Goal: Answer question/provide support: Share knowledge or assist other users

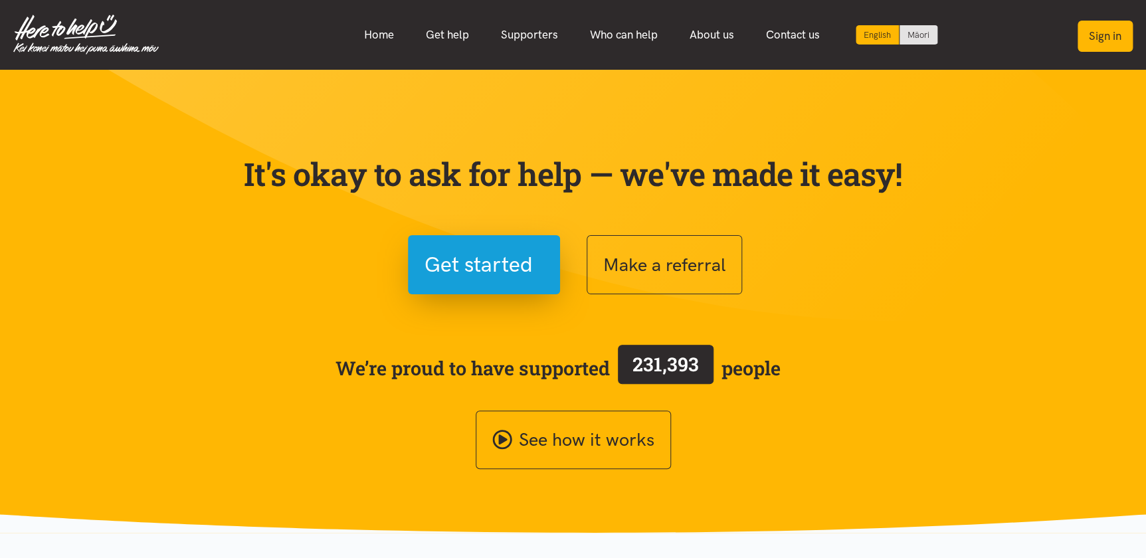
click at [1109, 45] on button "Sign in" at bounding box center [1104, 36] width 55 height 31
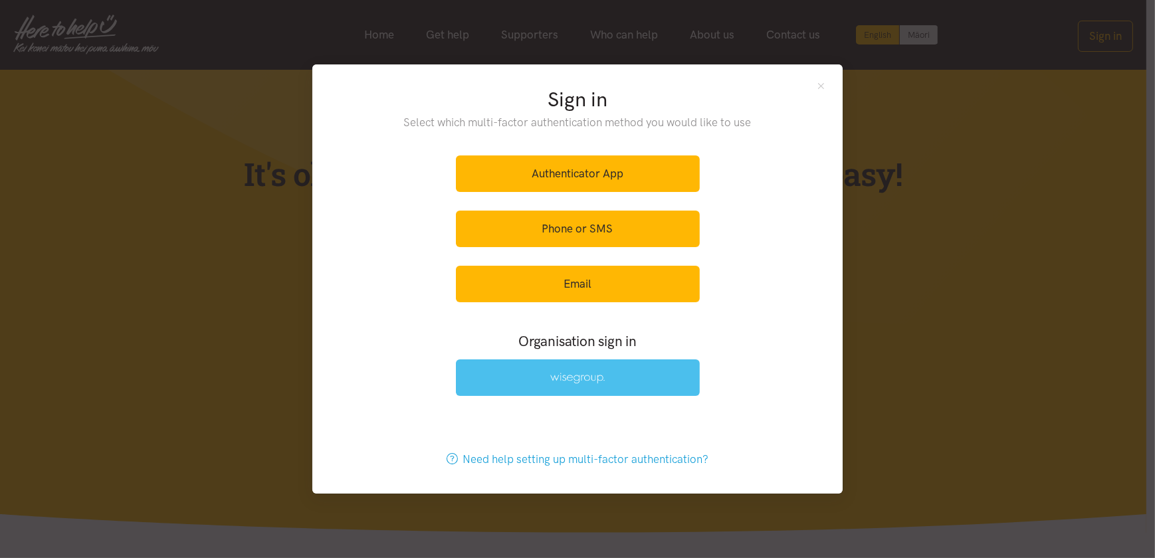
click at [533, 380] on link at bounding box center [578, 377] width 244 height 37
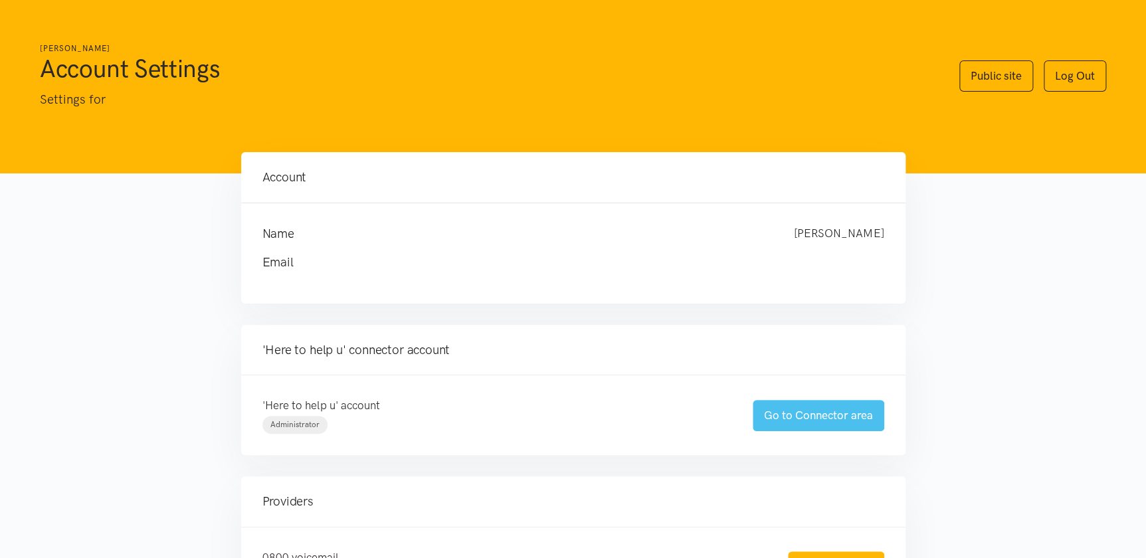
click at [800, 414] on link "Go to Connector area" at bounding box center [819, 415] width 132 height 31
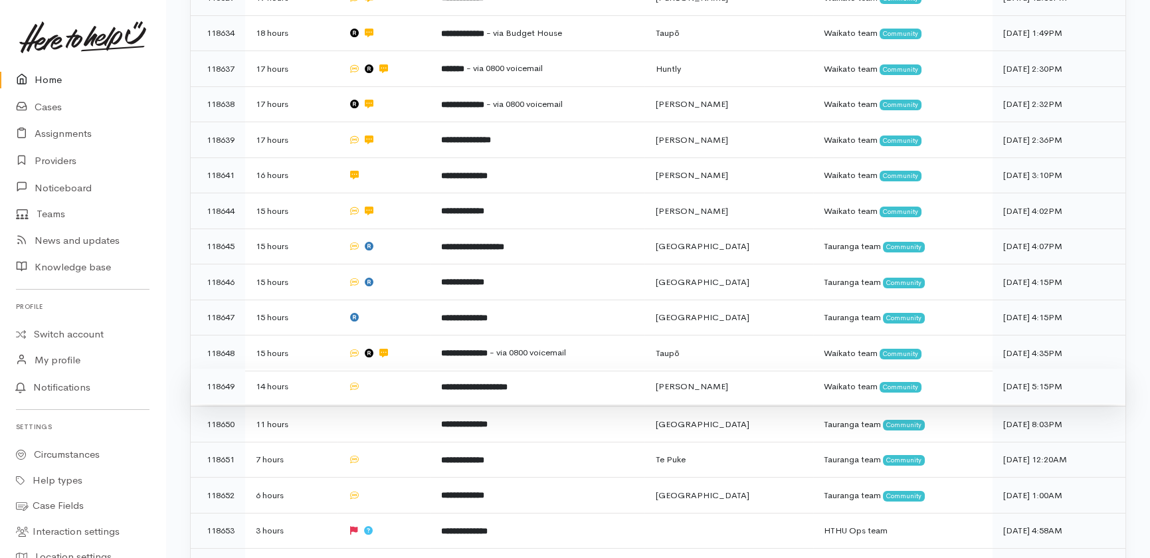
scroll to position [543, 0]
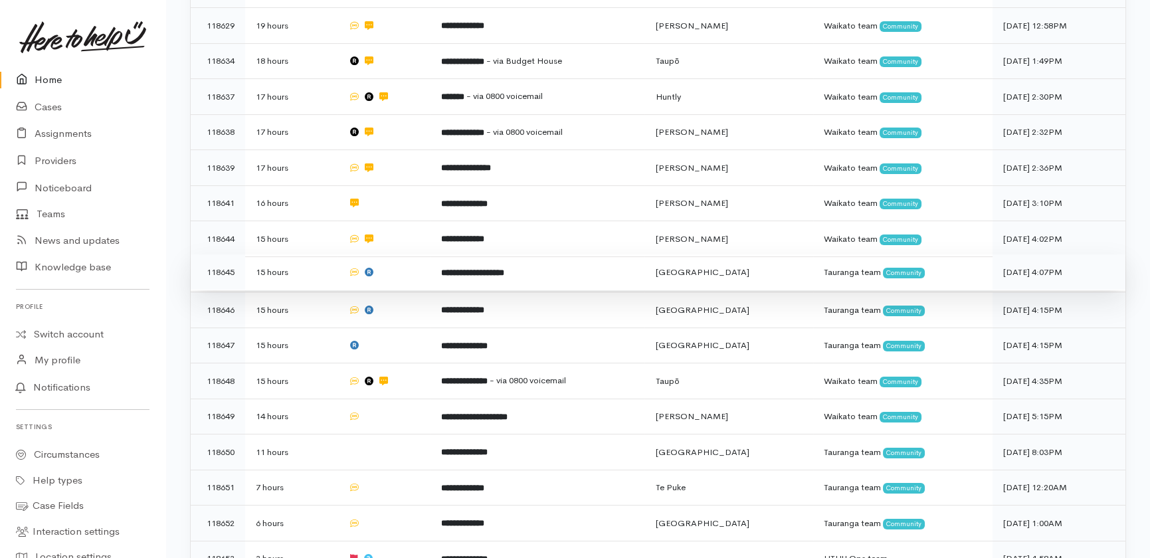
click at [422, 254] on td at bounding box center [383, 272] width 92 height 36
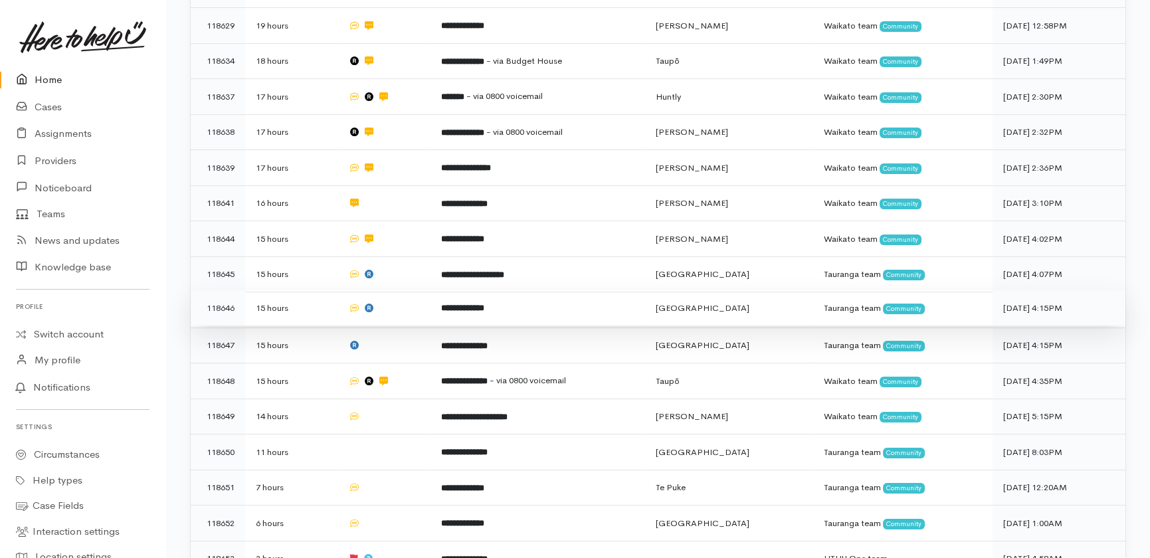
click at [415, 290] on td at bounding box center [383, 308] width 92 height 36
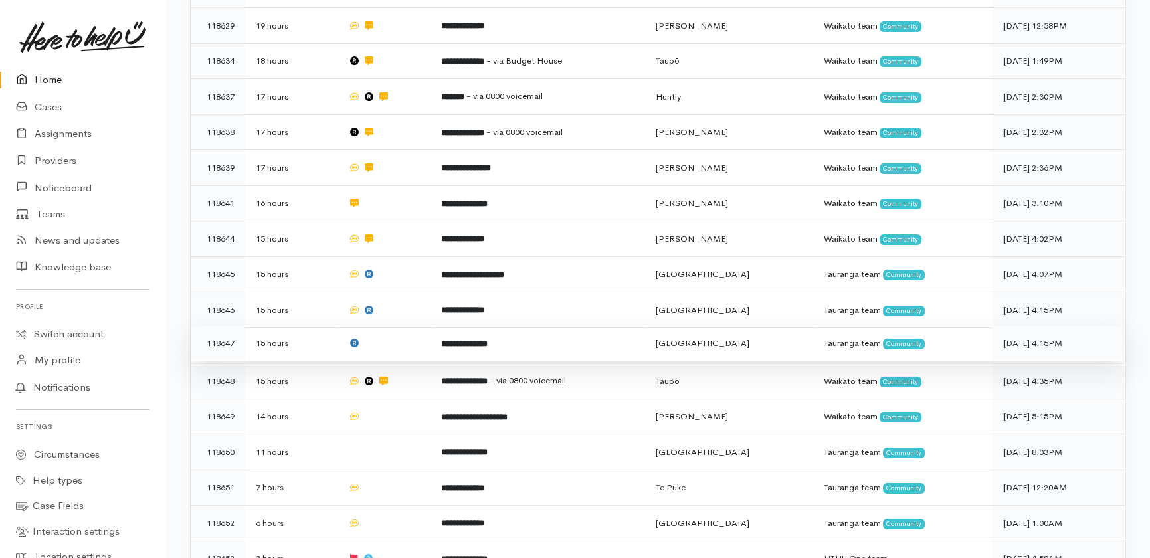
click at [417, 326] on td at bounding box center [383, 344] width 92 height 36
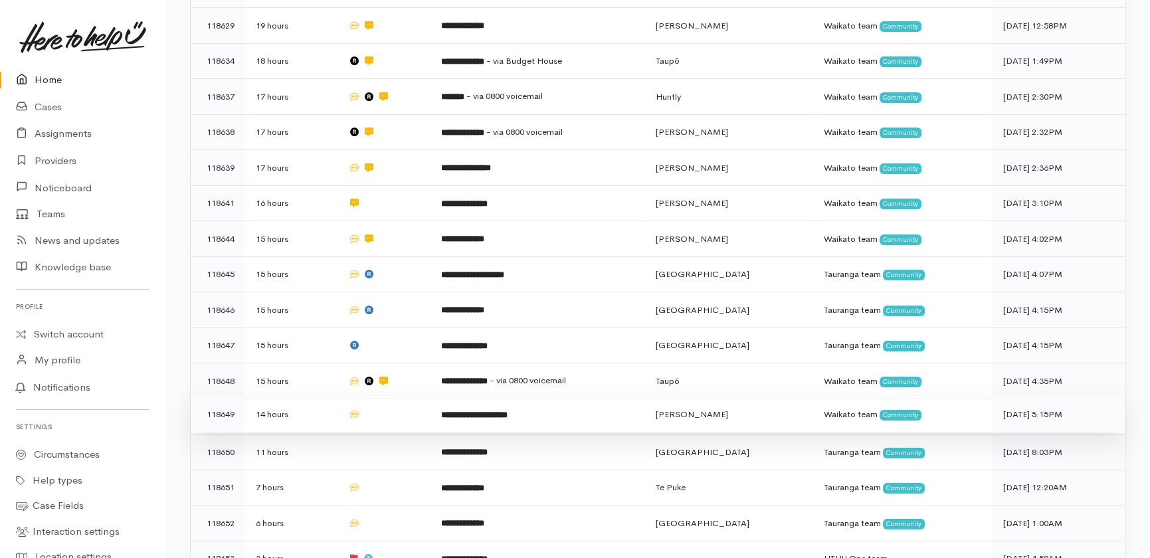
click at [405, 397] on td at bounding box center [383, 415] width 92 height 36
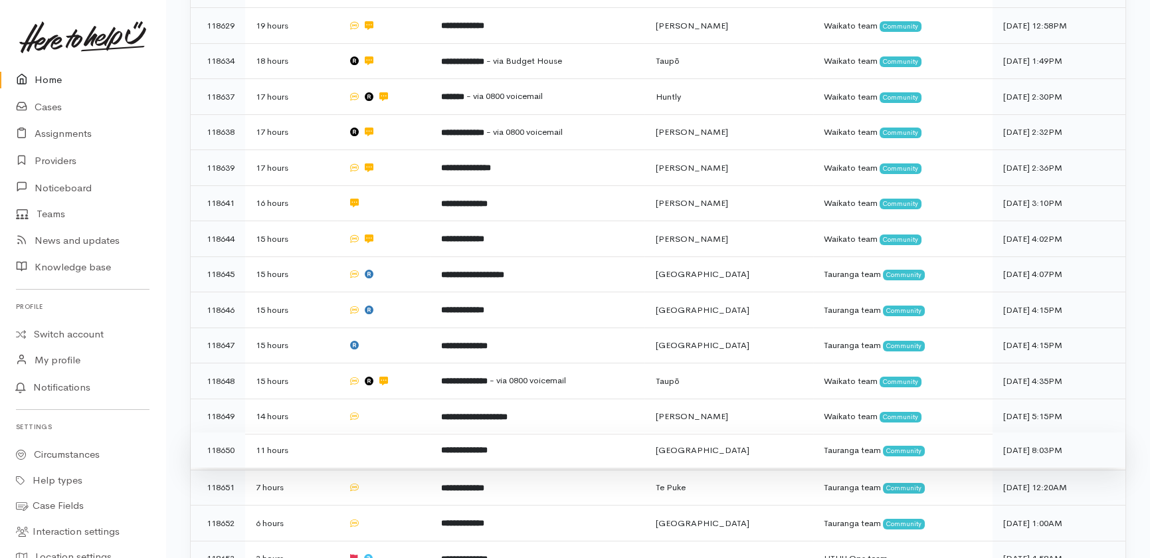
click at [401, 432] on td at bounding box center [383, 450] width 92 height 36
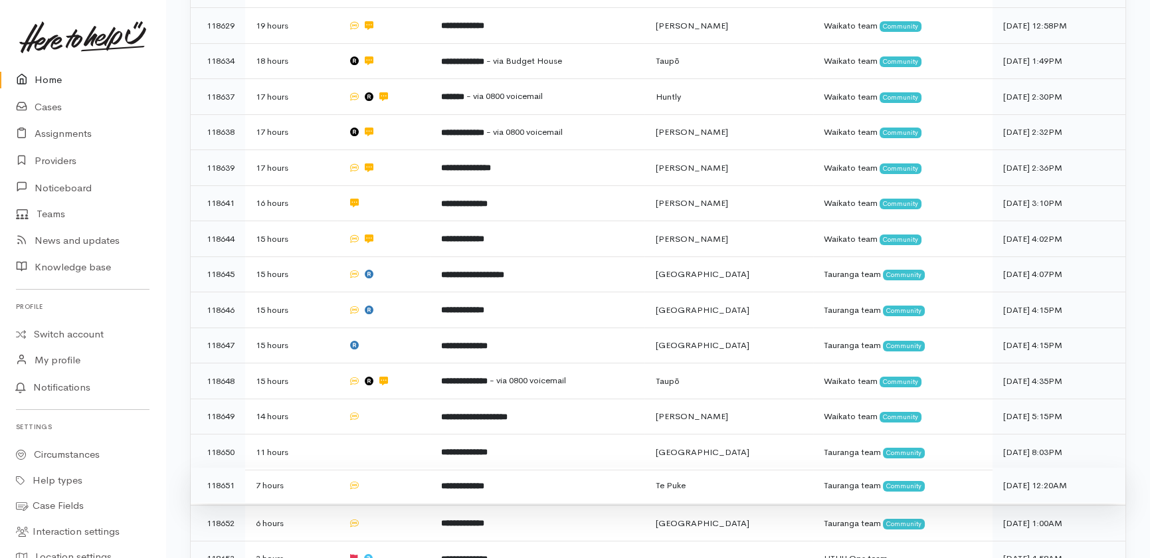
drag, startPoint x: 407, startPoint y: 428, endPoint x: 406, endPoint y: 438, distance: 10.0
click at [406, 468] on td at bounding box center [383, 486] width 92 height 36
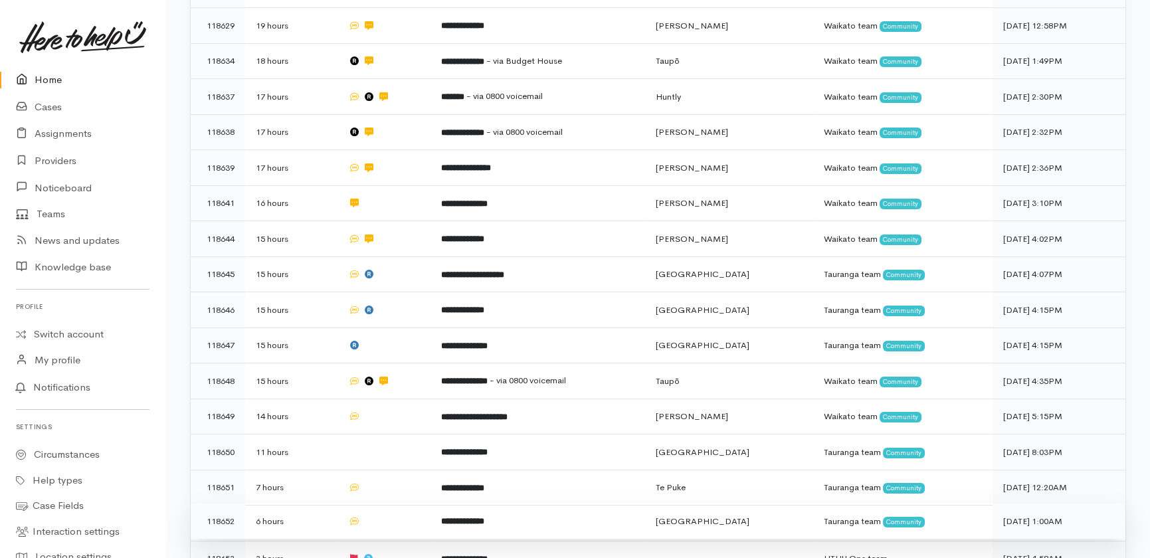
click at [404, 504] on td at bounding box center [383, 522] width 92 height 36
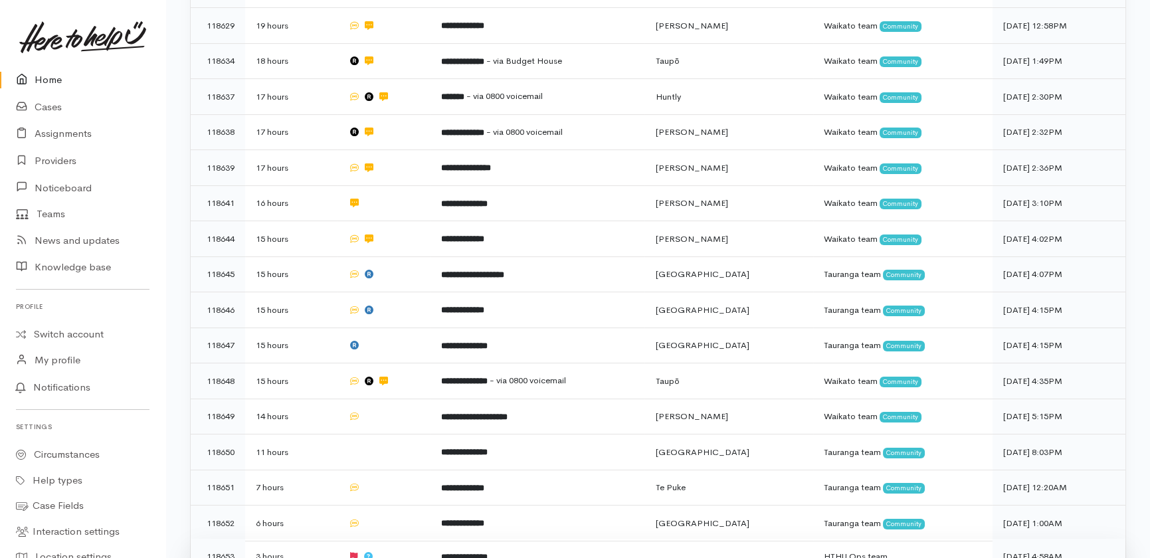
click at [408, 539] on td at bounding box center [383, 557] width 92 height 36
click at [39, 80] on link "Home" at bounding box center [82, 79] width 165 height 27
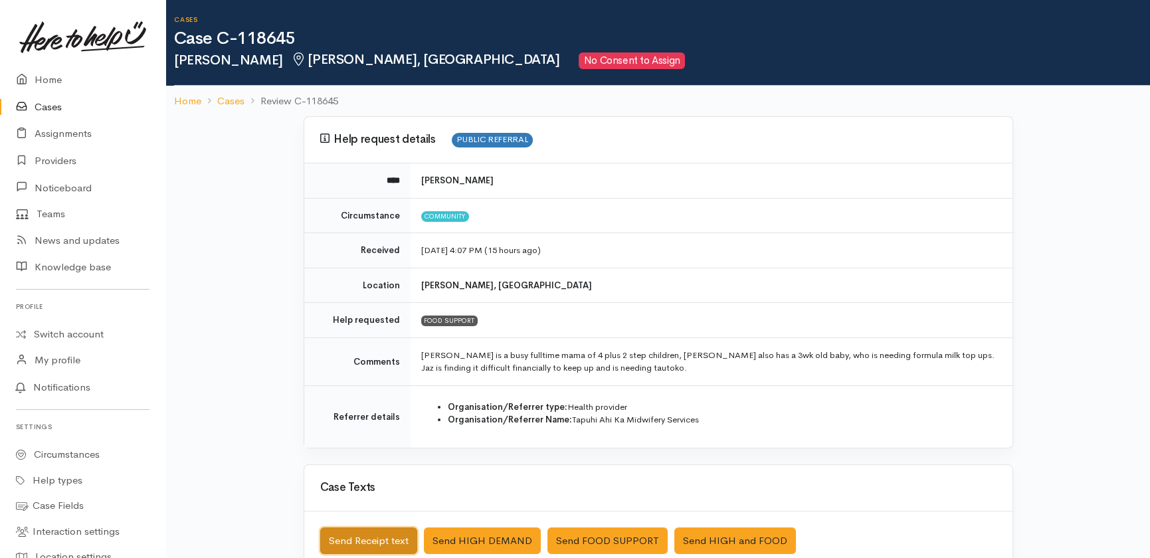
click at [371, 535] on button "Send Receipt text" at bounding box center [368, 540] width 97 height 27
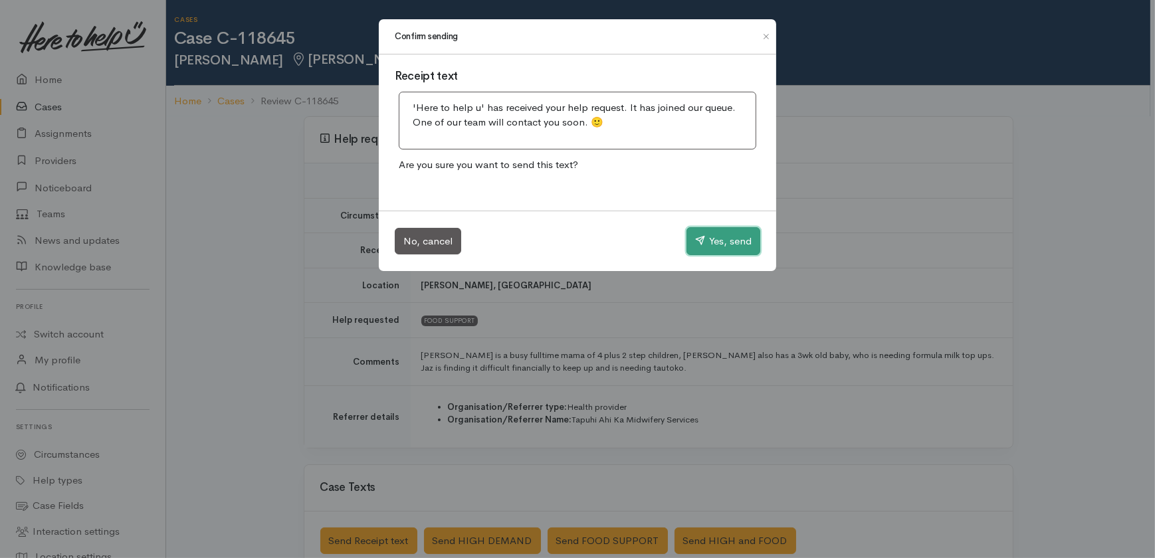
click at [714, 236] on button "Yes, send" at bounding box center [723, 241] width 74 height 28
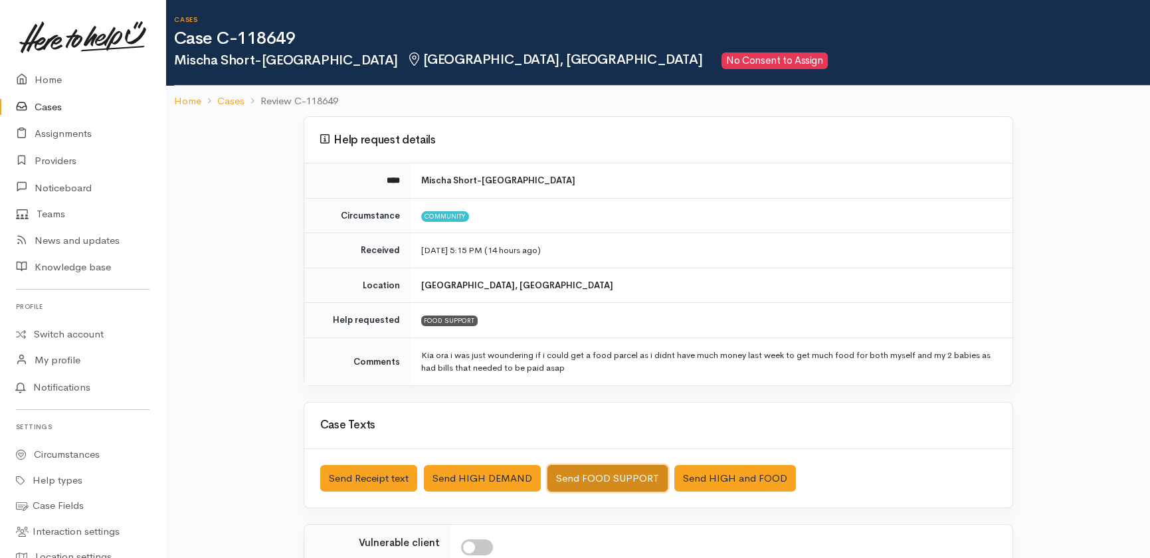
click at [594, 480] on button "Send FOOD SUPPORT" at bounding box center [607, 478] width 120 height 27
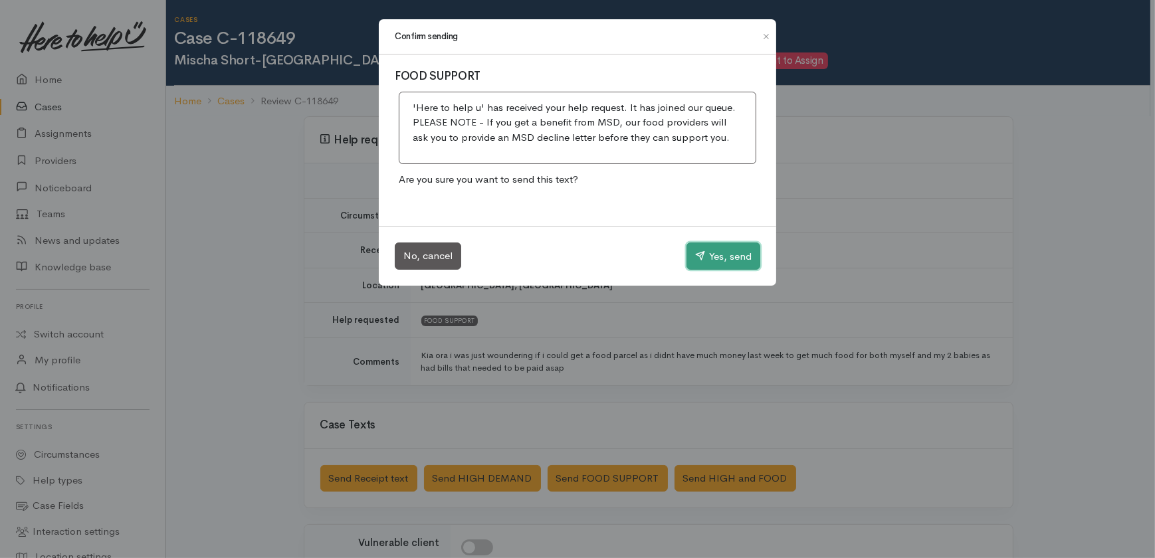
click at [708, 252] on button "Yes, send" at bounding box center [723, 256] width 74 height 28
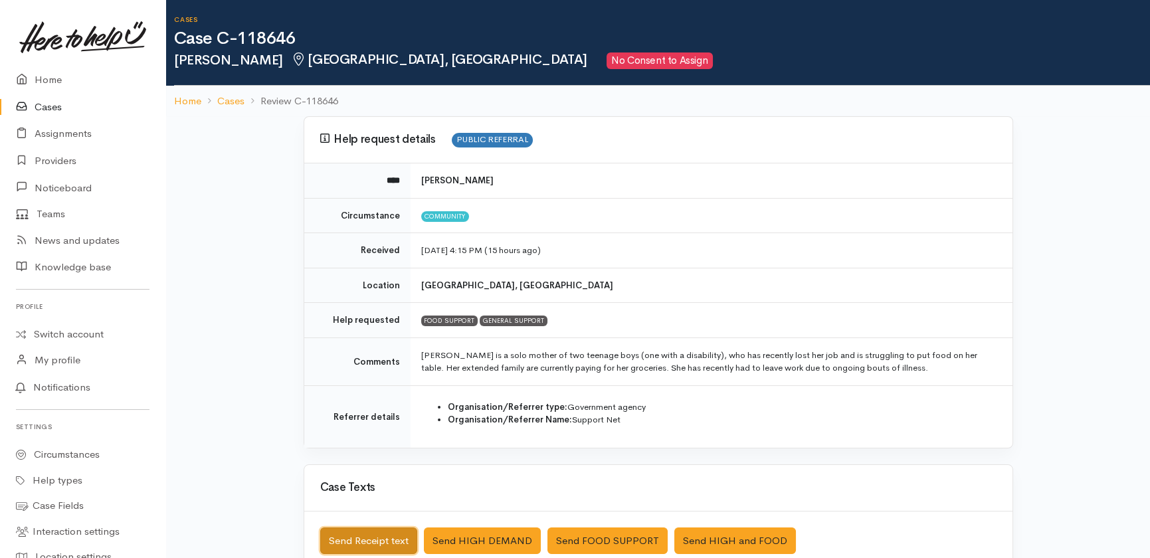
click at [372, 538] on button "Send Receipt text" at bounding box center [368, 540] width 97 height 27
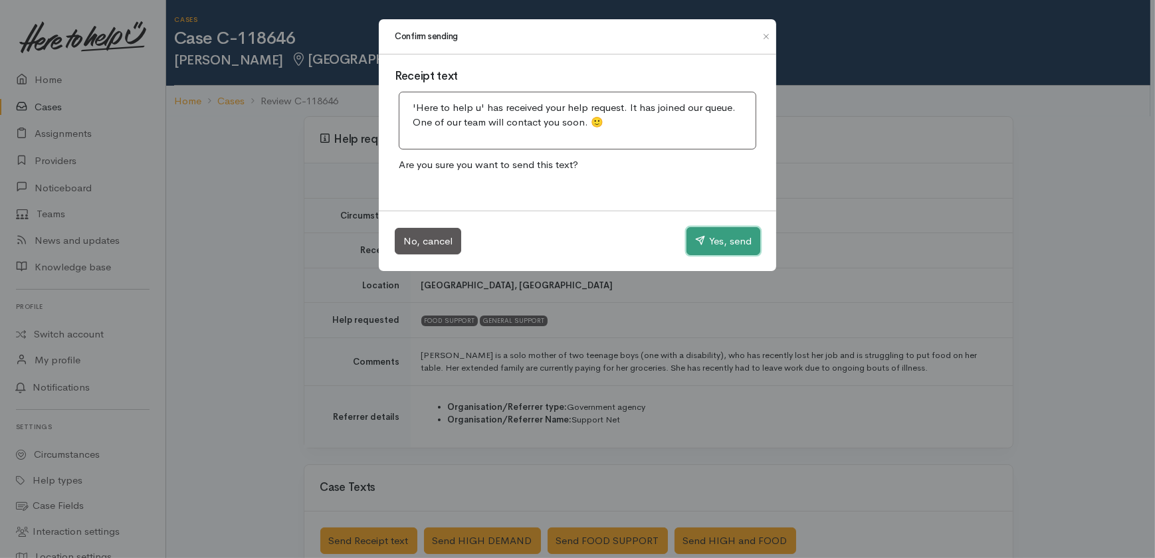
click at [715, 242] on button "Yes, send" at bounding box center [723, 241] width 74 height 28
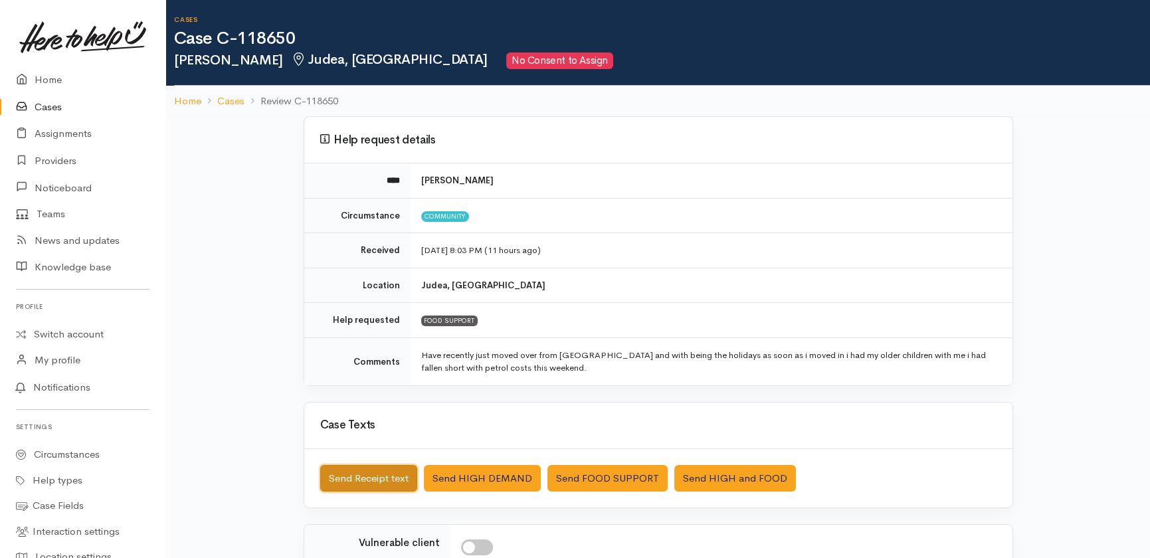
click at [371, 474] on button "Send Receipt text" at bounding box center [368, 478] width 97 height 27
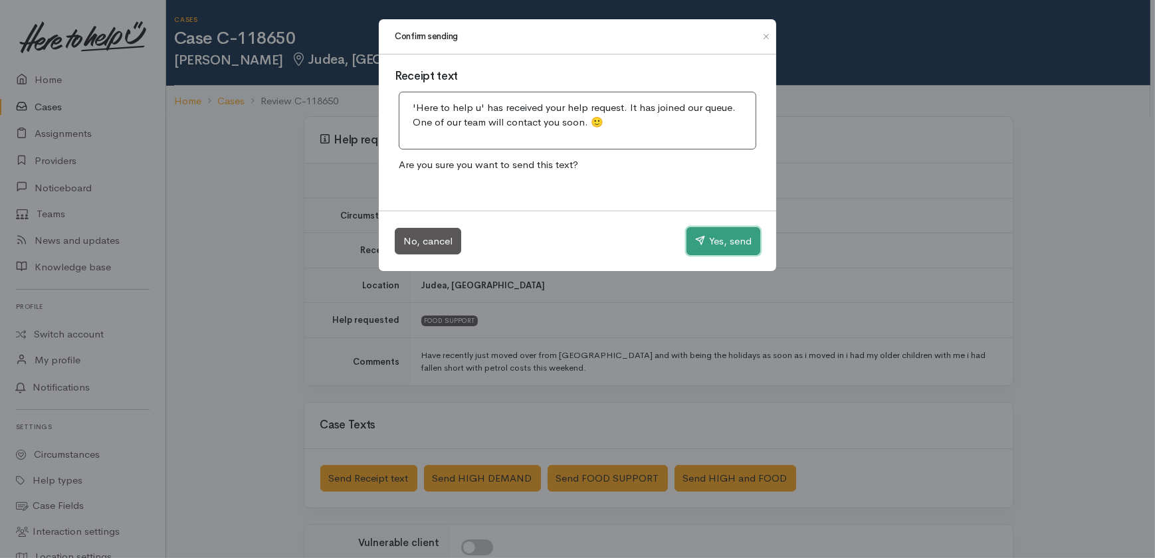
click at [732, 243] on button "Yes, send" at bounding box center [723, 241] width 74 height 28
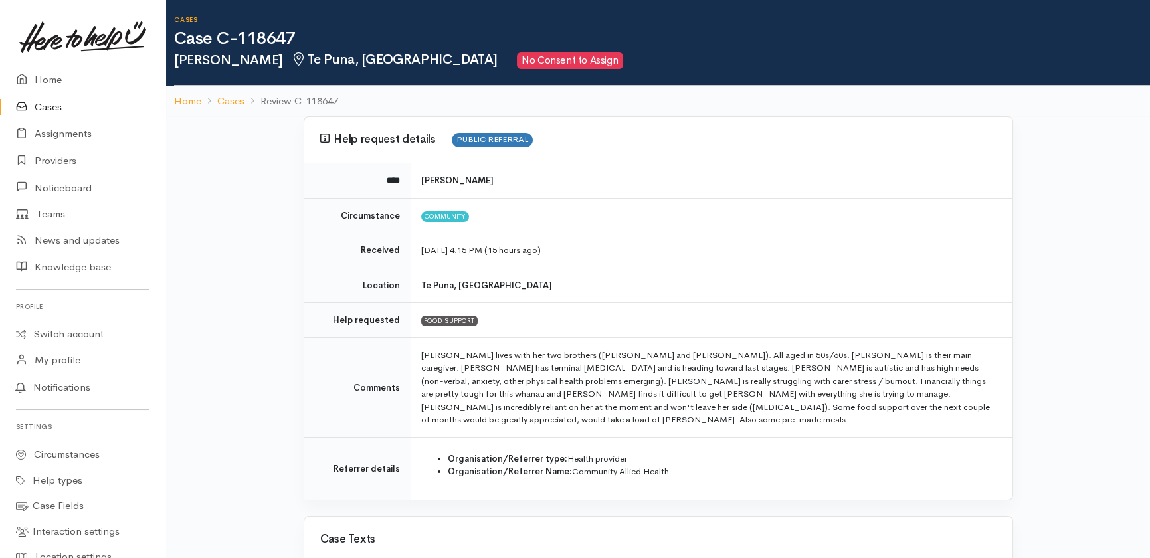
scroll to position [181, 0]
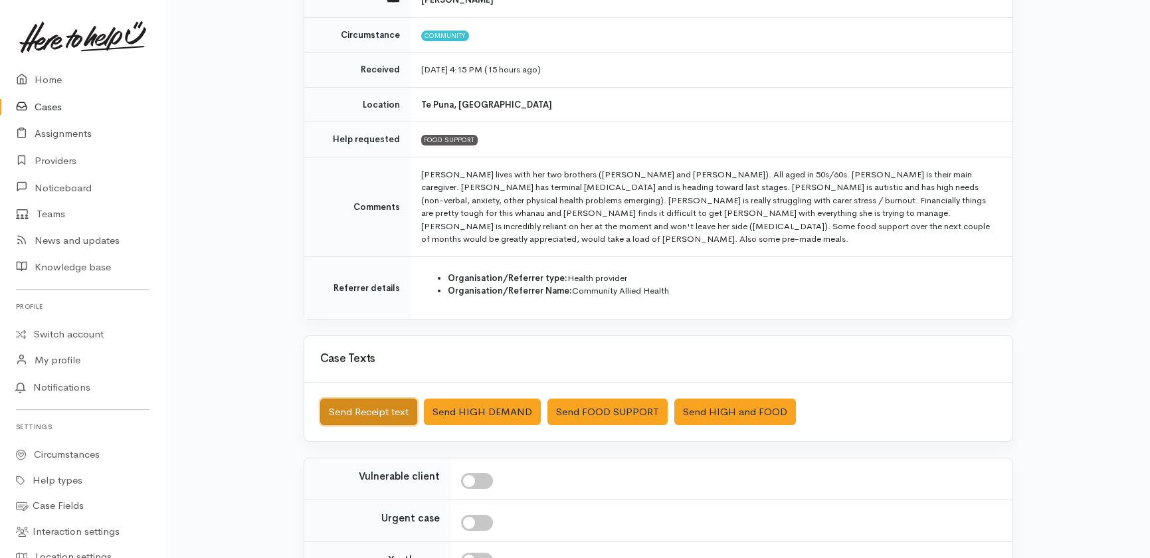
click at [356, 401] on button "Send Receipt text" at bounding box center [368, 412] width 97 height 27
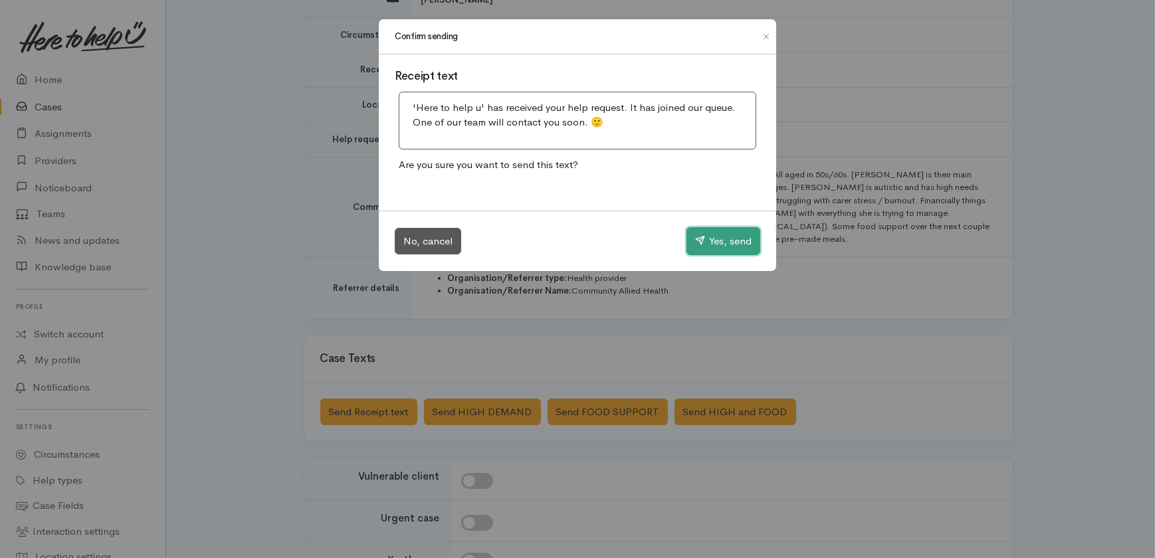
click at [715, 239] on button "Yes, send" at bounding box center [723, 241] width 74 height 28
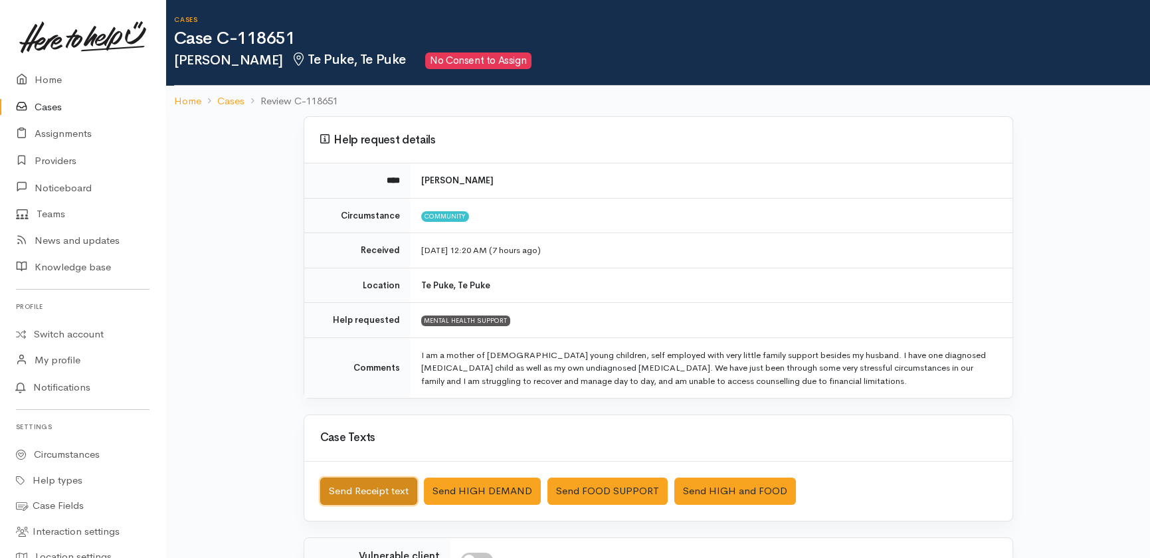
click at [371, 487] on button "Send Receipt text" at bounding box center [368, 491] width 97 height 27
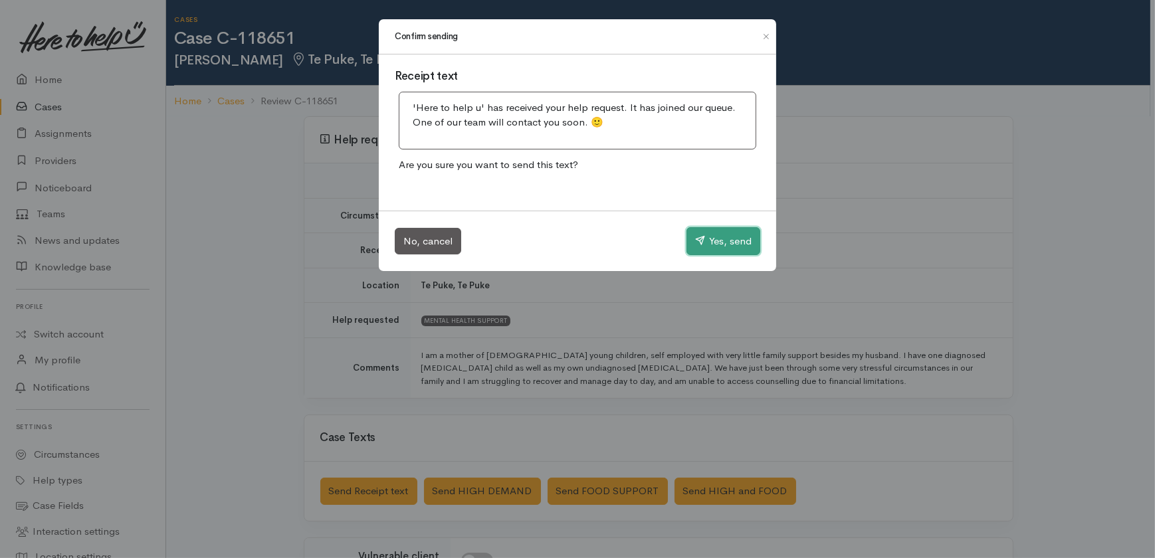
drag, startPoint x: 740, startPoint y: 239, endPoint x: 712, endPoint y: 19, distance: 222.3
click at [739, 239] on button "Yes, send" at bounding box center [723, 241] width 74 height 28
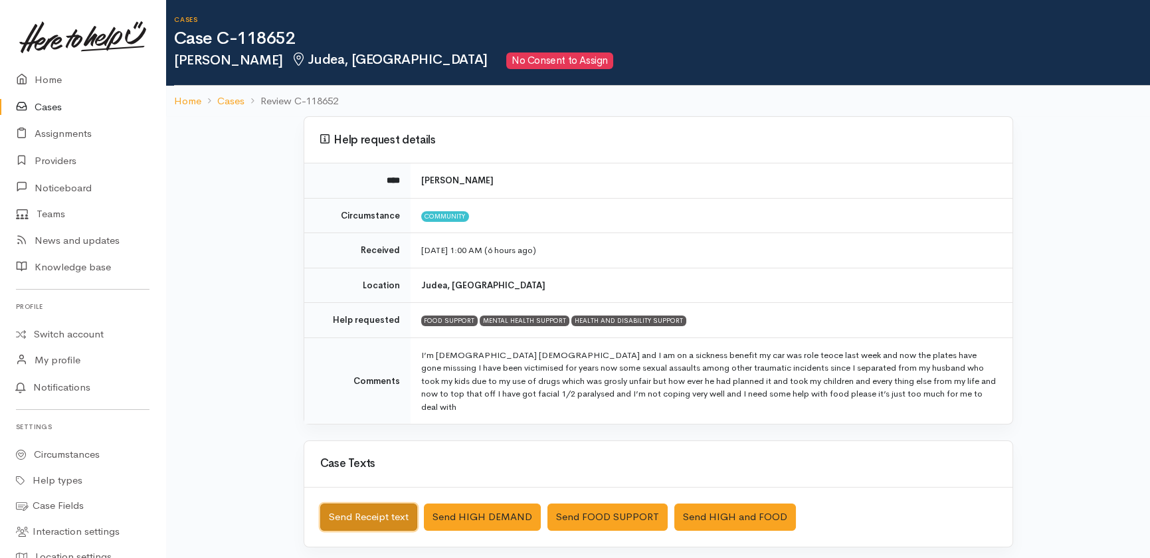
click at [366, 504] on button "Send Receipt text" at bounding box center [368, 517] width 97 height 27
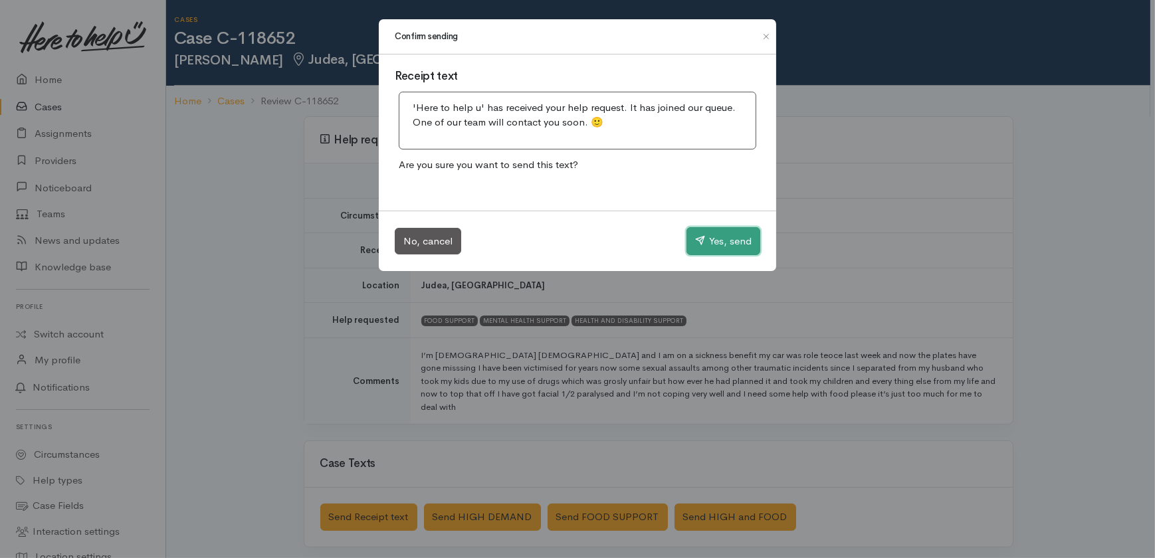
click at [736, 238] on button "Yes, send" at bounding box center [723, 241] width 74 height 28
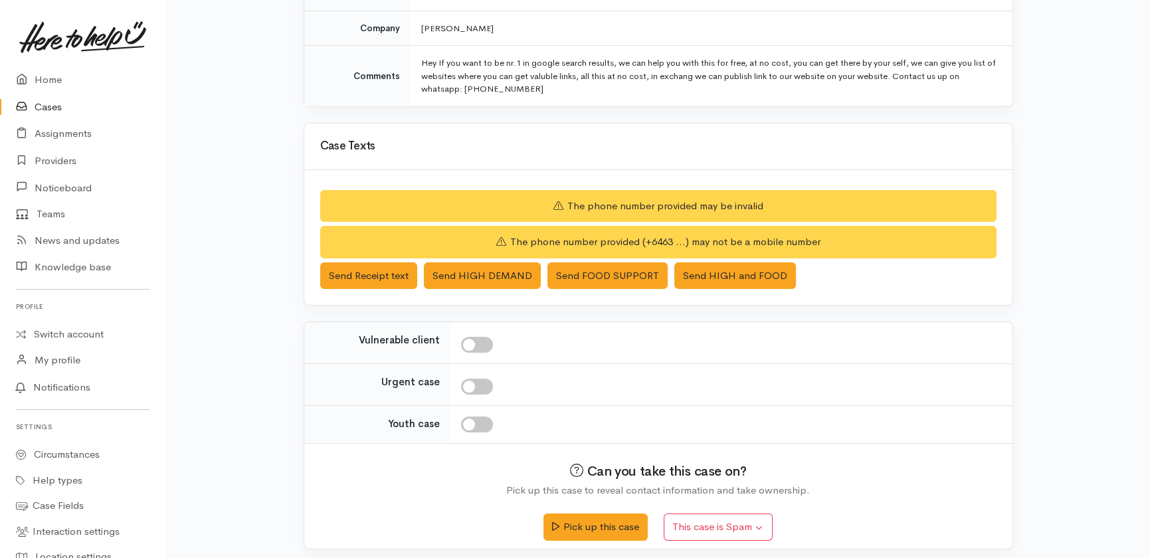
scroll to position [262, 0]
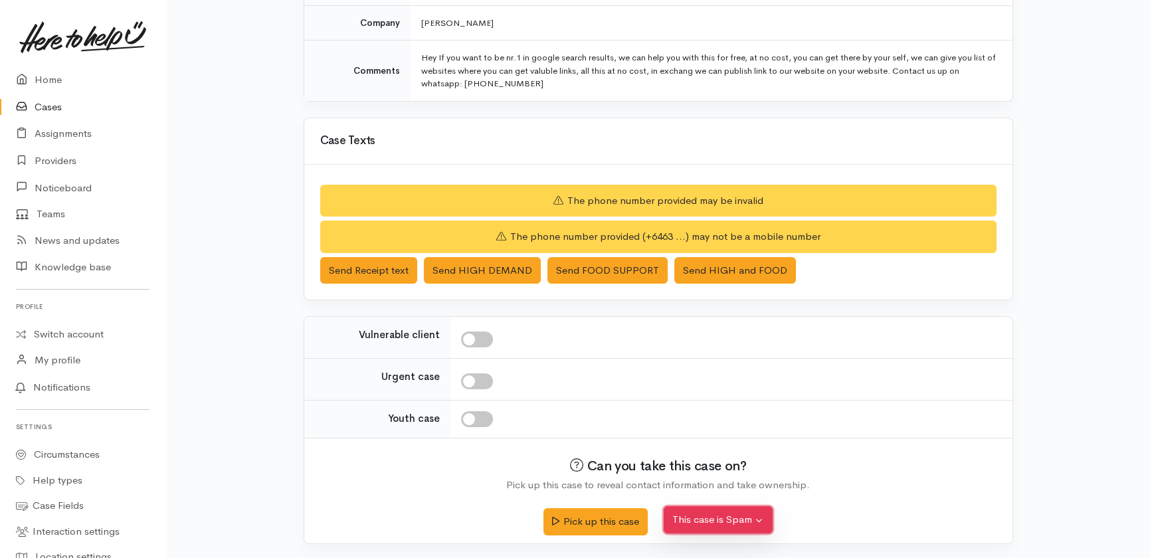
click at [713, 524] on button "This case is Spam" at bounding box center [718, 519] width 109 height 27
click at [717, 485] on button "Yes, cancel this case as spam" at bounding box center [752, 490] width 177 height 21
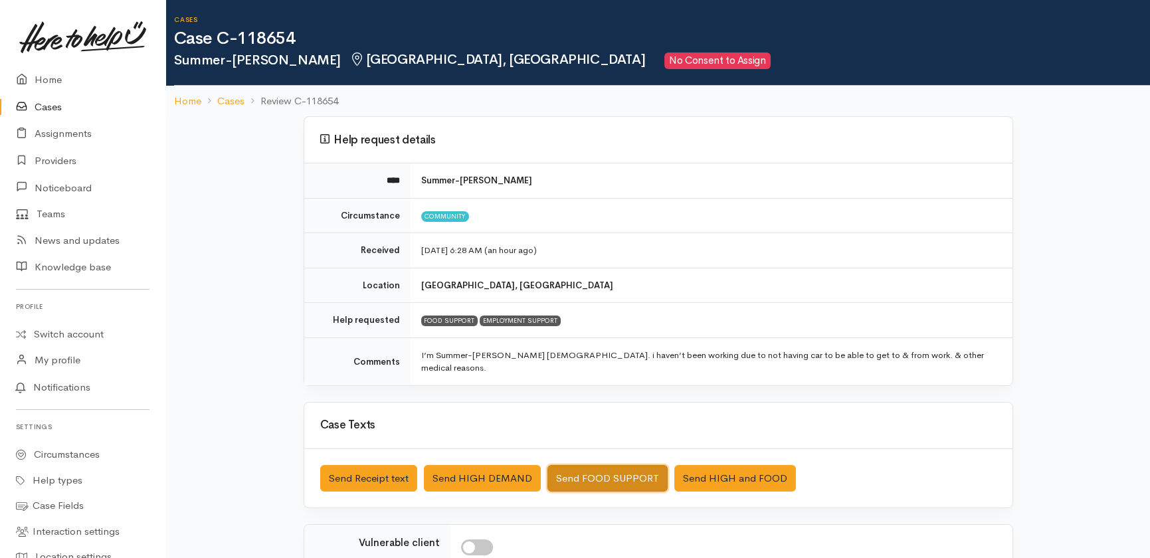
click at [622, 465] on button "Send FOOD SUPPORT" at bounding box center [607, 478] width 120 height 27
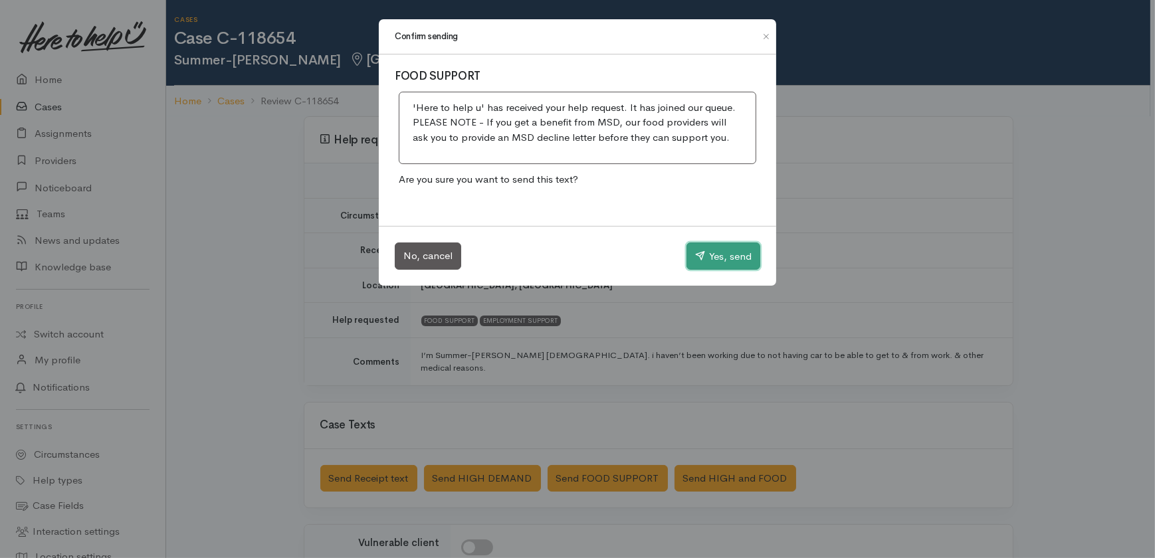
click at [707, 262] on button "Yes, send" at bounding box center [723, 256] width 74 height 28
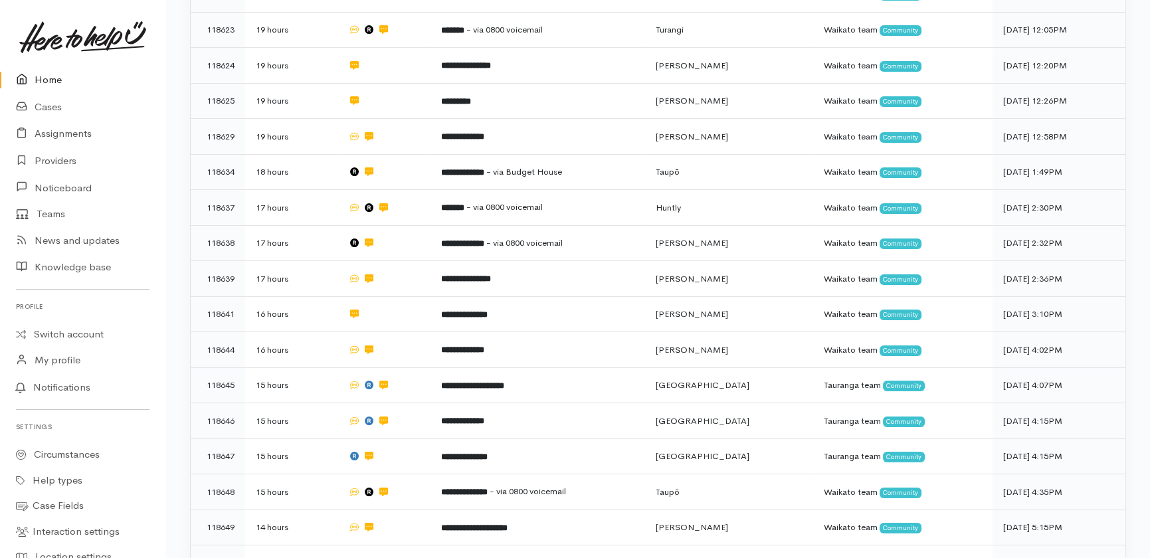
scroll to position [763, 0]
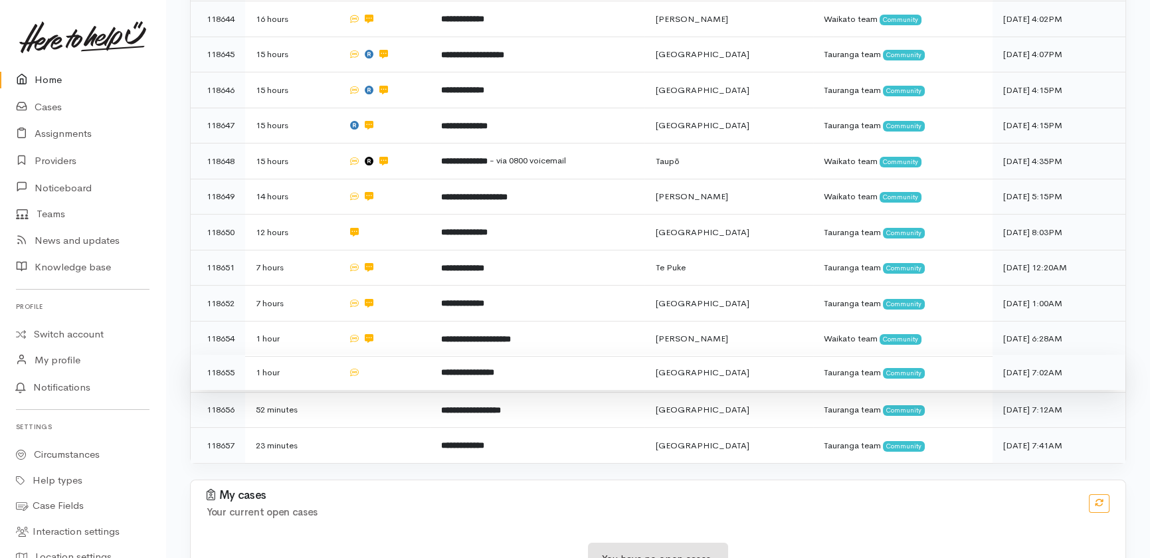
click at [397, 355] on td at bounding box center [383, 373] width 92 height 36
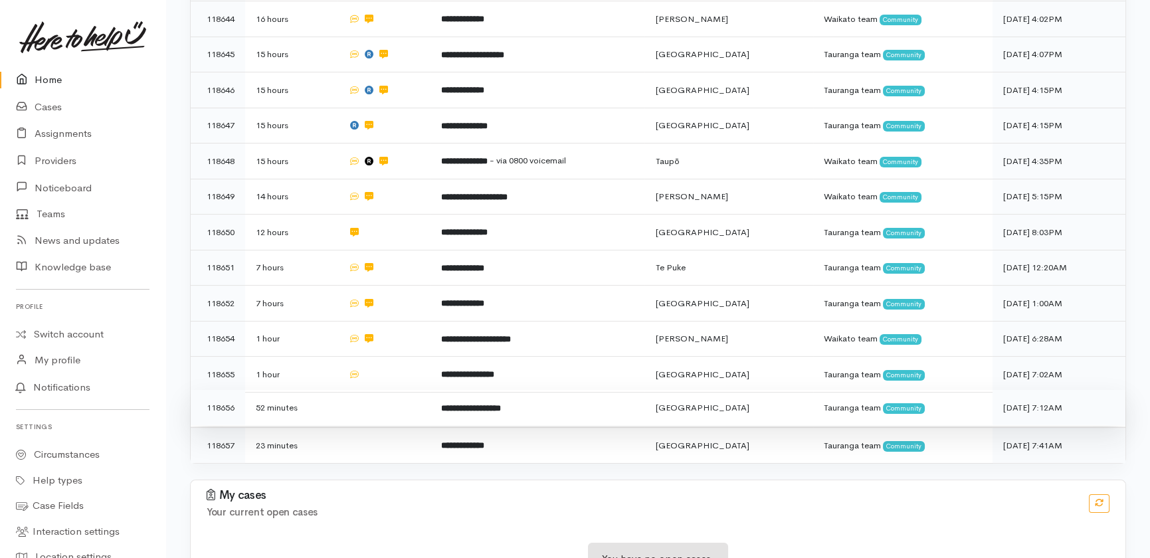
click at [383, 390] on td at bounding box center [383, 408] width 92 height 36
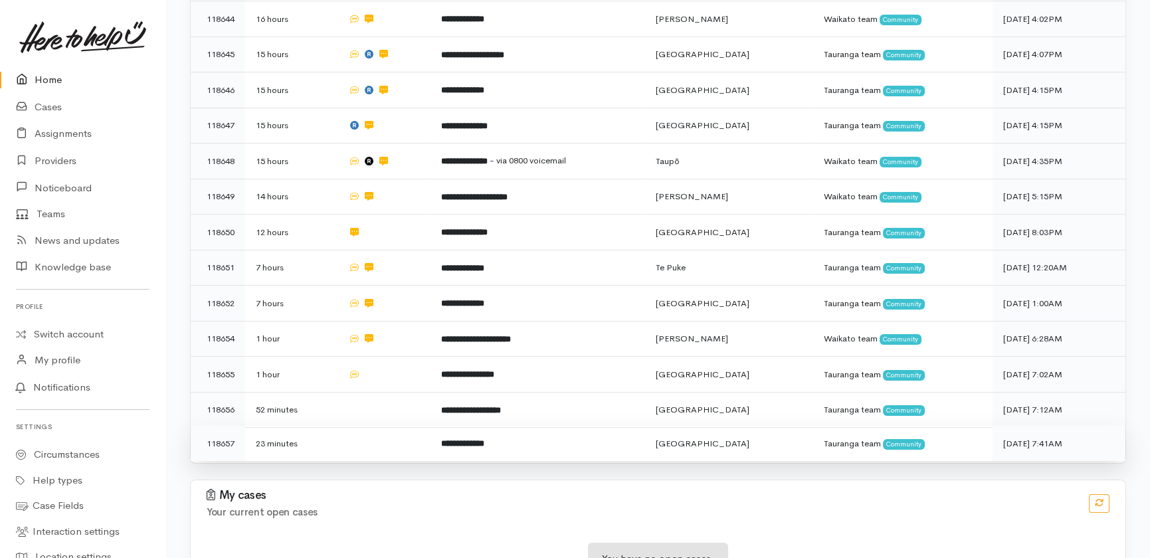
click at [382, 426] on td at bounding box center [383, 443] width 92 height 35
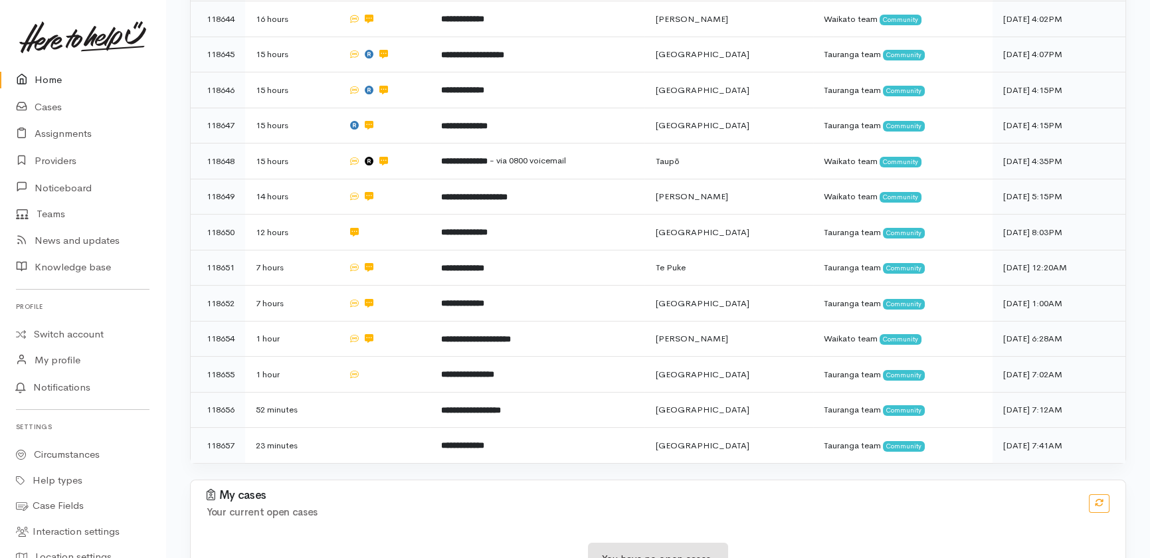
click at [45, 74] on link "Home" at bounding box center [82, 79] width 165 height 27
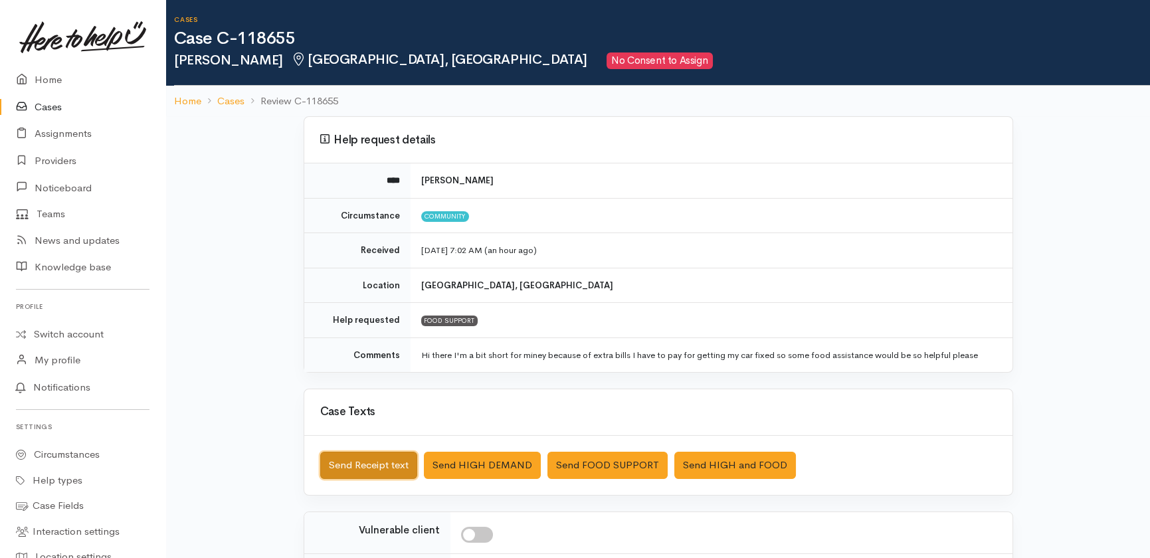
click at [345, 458] on button "Send Receipt text" at bounding box center [368, 465] width 97 height 27
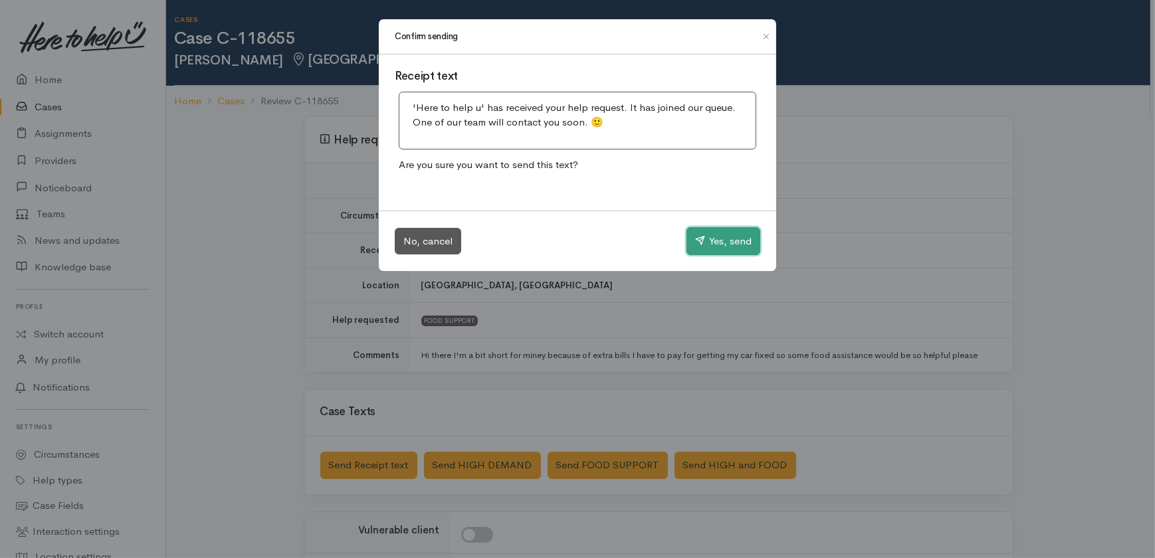
click at [722, 249] on button "Yes, send" at bounding box center [723, 241] width 74 height 28
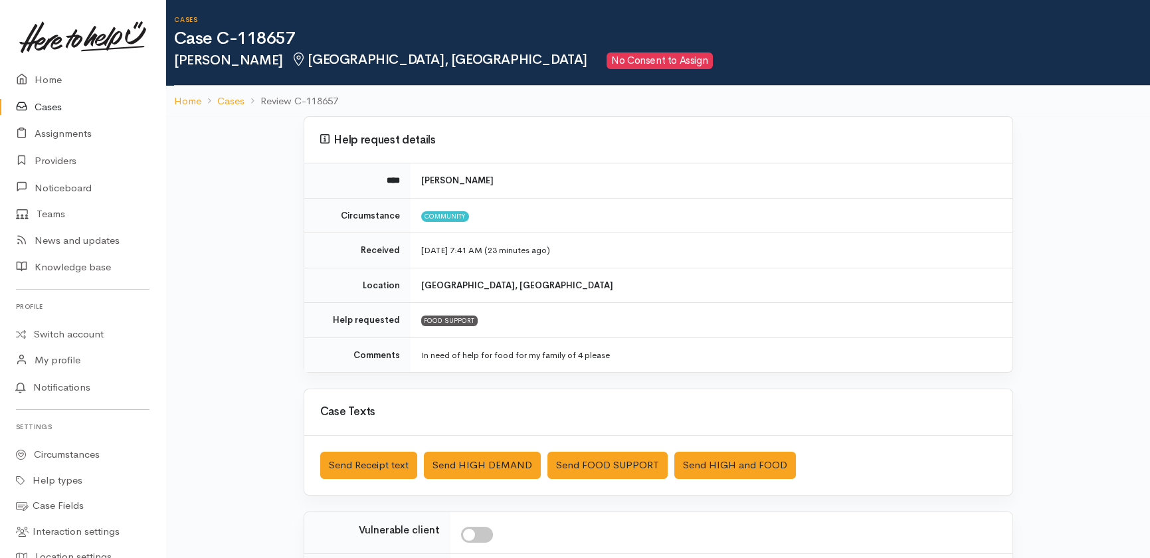
click at [373, 447] on div "Saved The text message has been queued. An error occurred Send Receipt text Sen…" at bounding box center [658, 465] width 708 height 59
click at [373, 458] on button "Send Receipt text" at bounding box center [368, 465] width 97 height 27
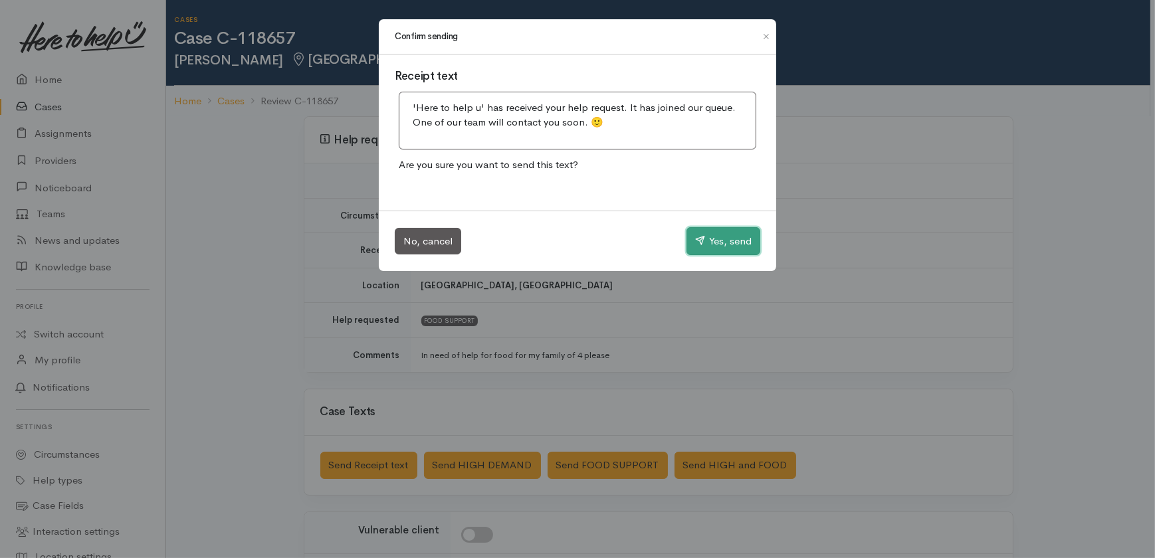
click at [710, 246] on button "Yes, send" at bounding box center [723, 241] width 74 height 28
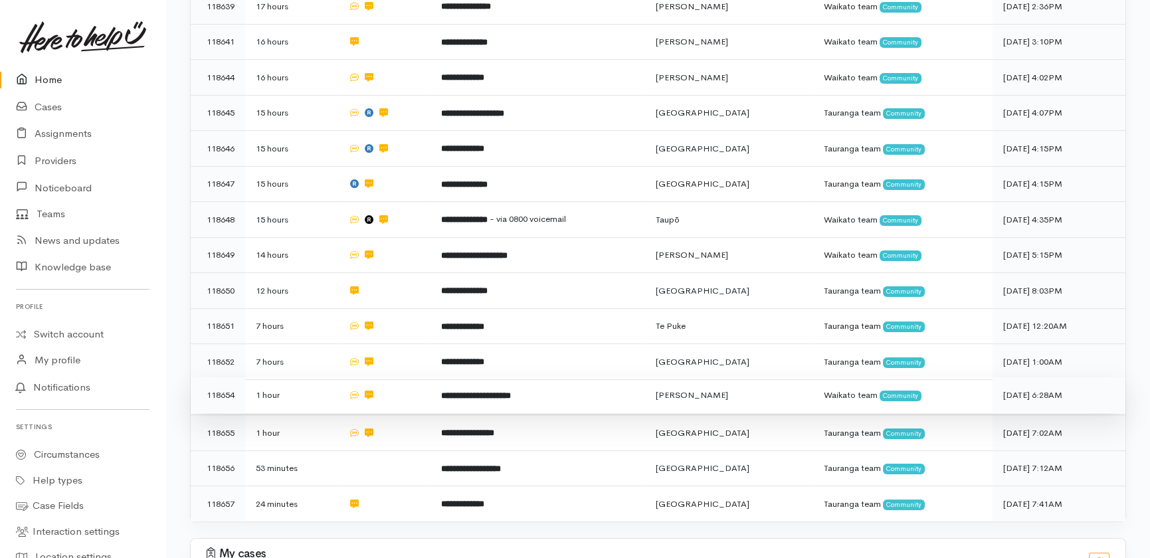
scroll to position [703, 0]
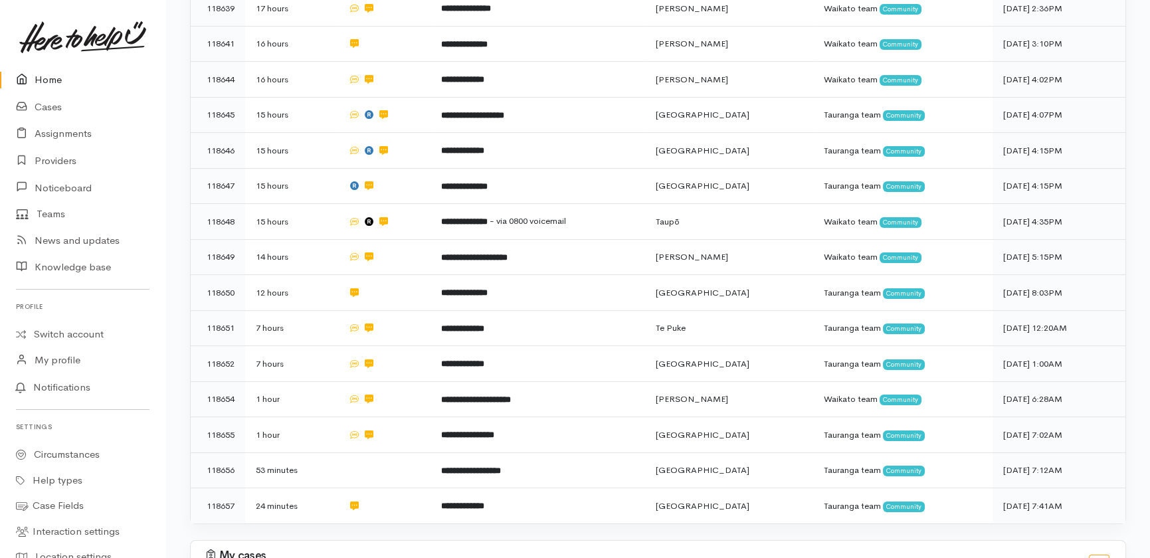
click at [35, 76] on link "Home" at bounding box center [82, 79] width 165 height 27
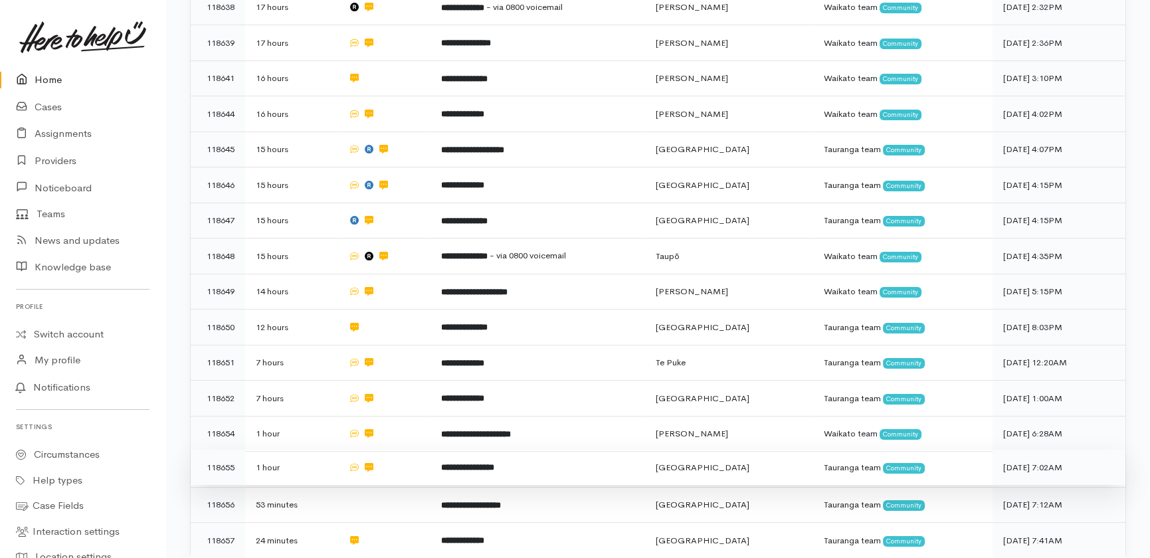
scroll to position [763, 0]
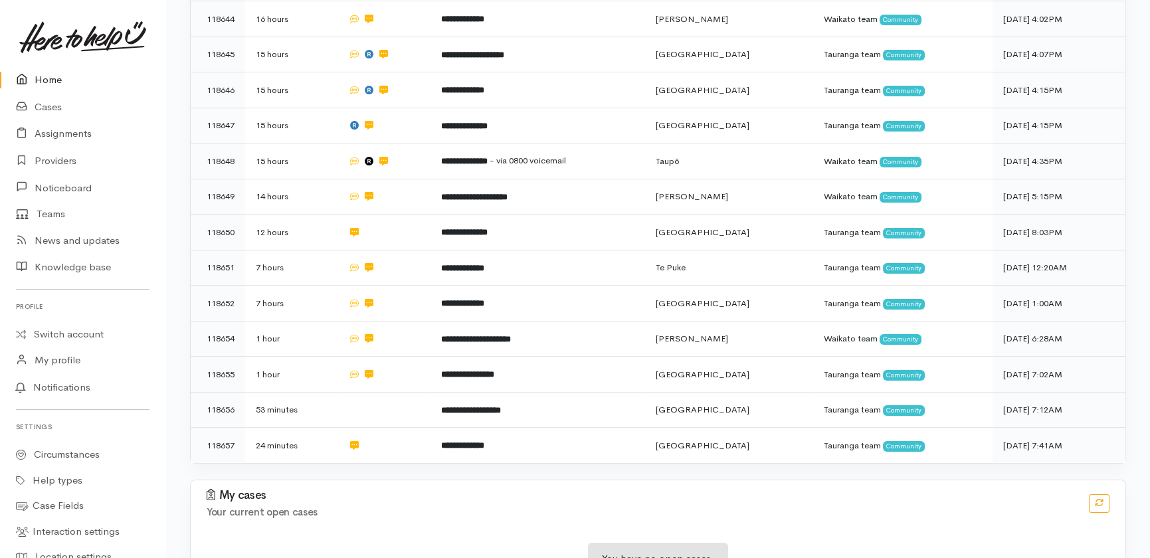
click at [47, 75] on link "Home" at bounding box center [82, 79] width 165 height 27
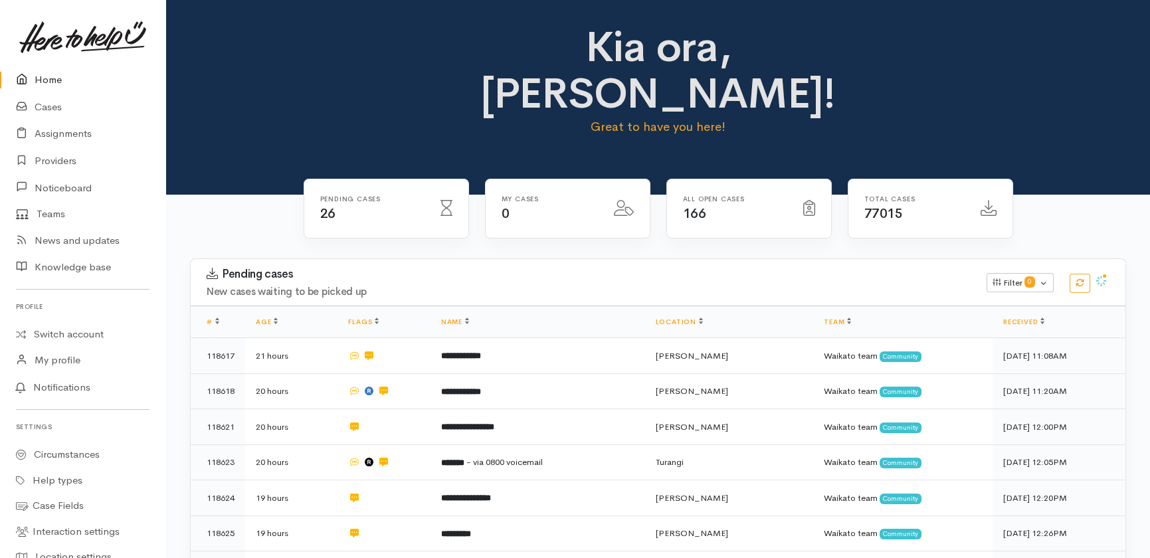
click at [47, 80] on link "Home" at bounding box center [82, 79] width 165 height 27
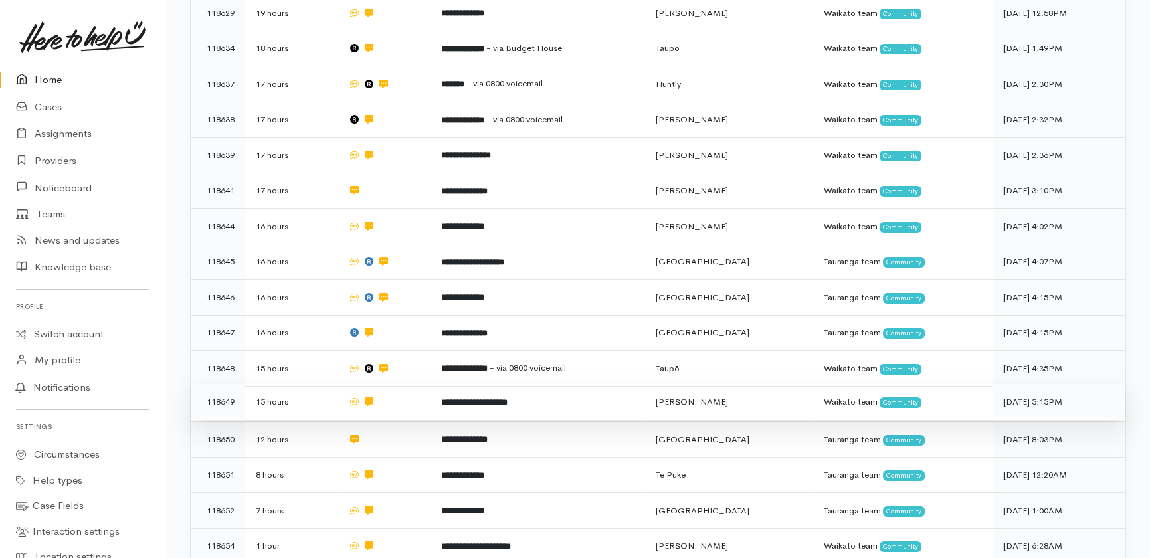
scroll to position [798, 0]
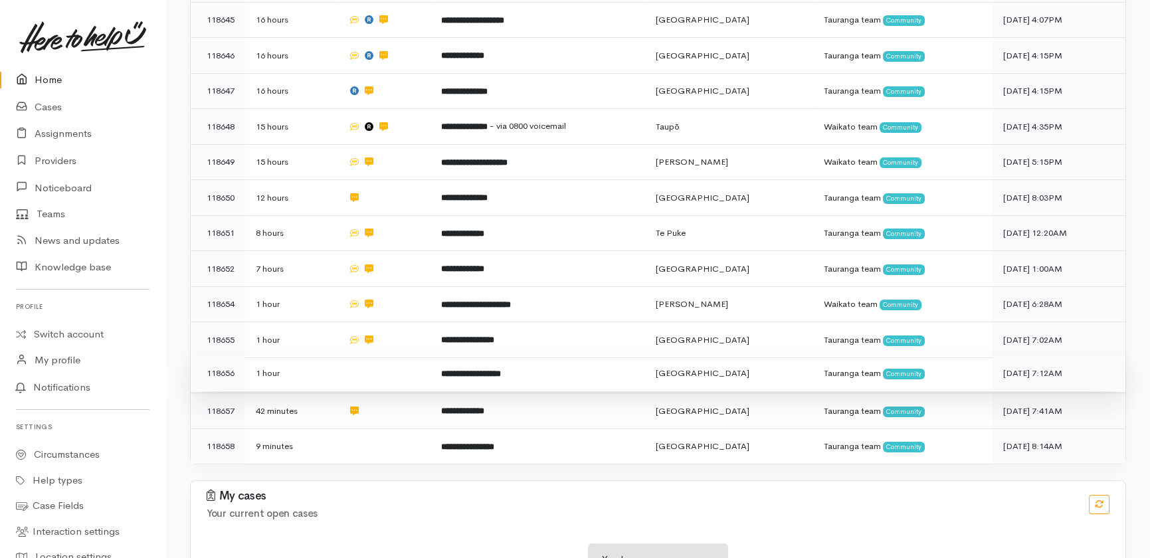
click at [378, 355] on td at bounding box center [383, 373] width 92 height 36
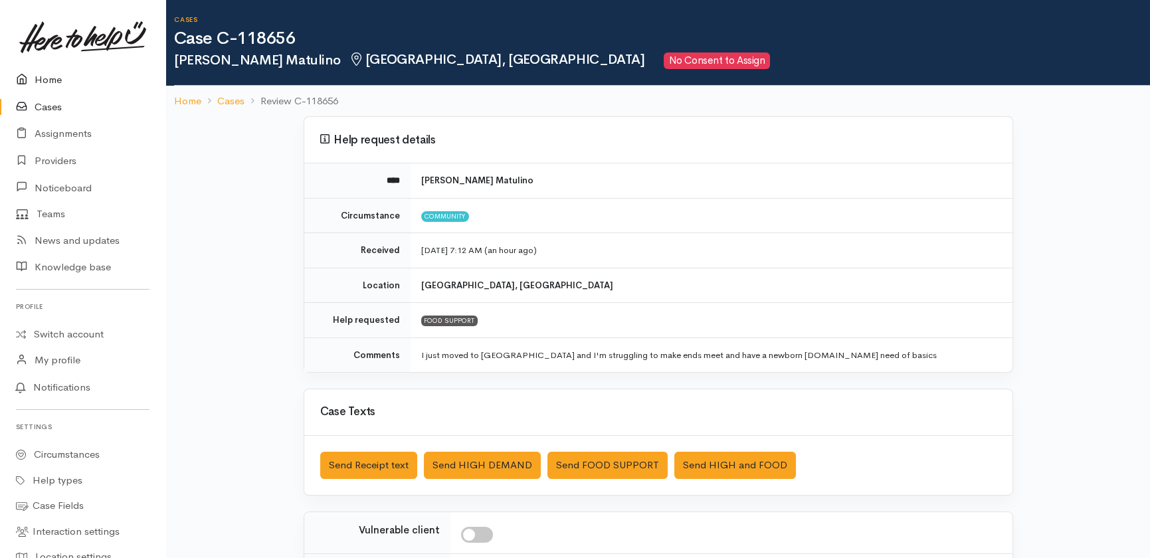
click at [50, 79] on link "Home" at bounding box center [82, 79] width 165 height 27
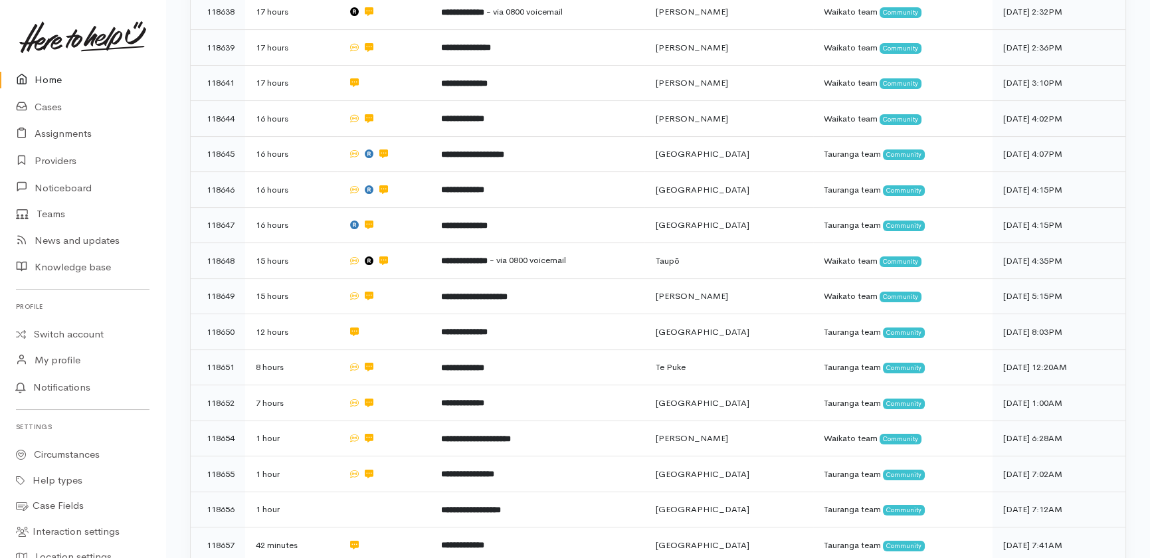
scroll to position [798, 0]
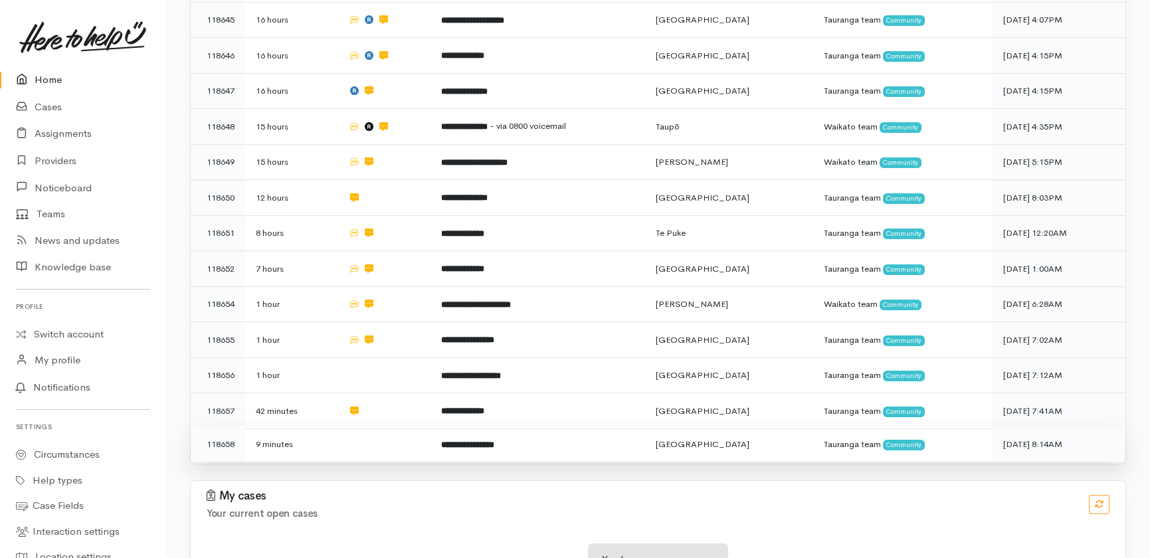
click at [382, 426] on td at bounding box center [383, 443] width 92 height 35
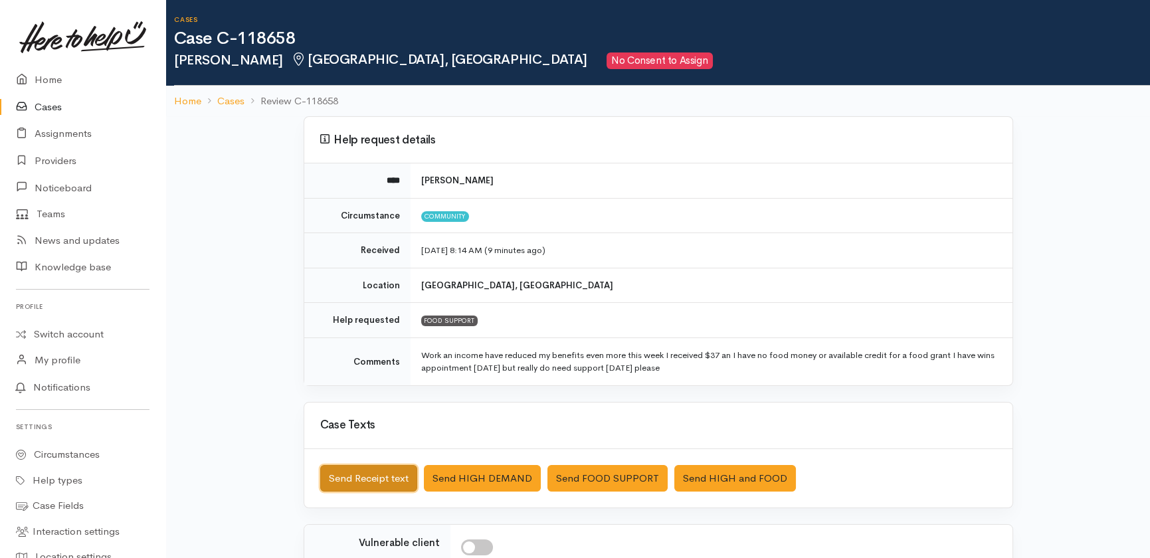
click at [365, 470] on button "Send Receipt text" at bounding box center [368, 478] width 97 height 27
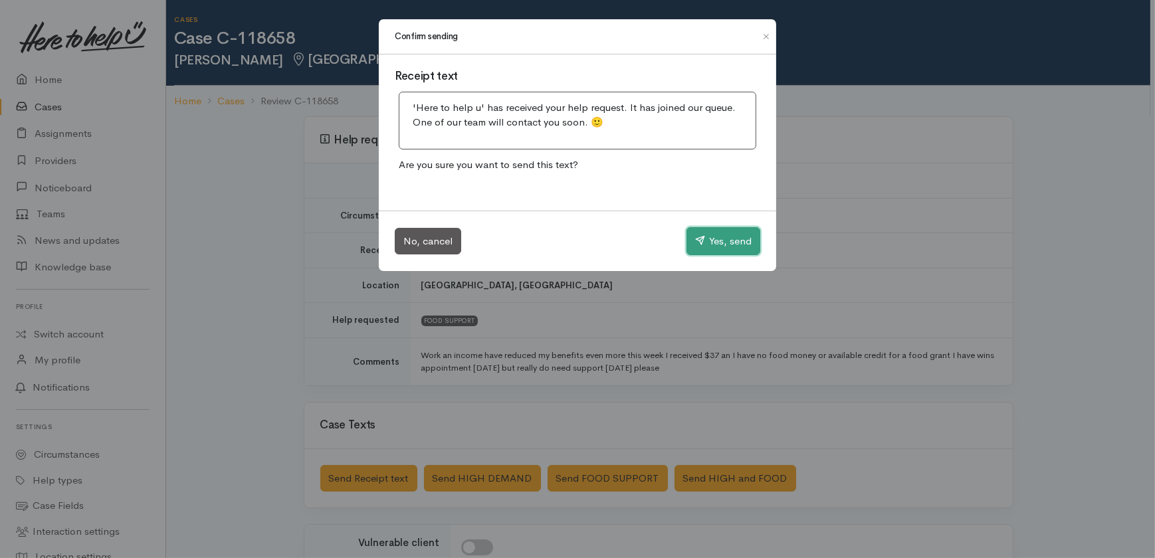
click at [730, 239] on button "Yes, send" at bounding box center [723, 241] width 74 height 28
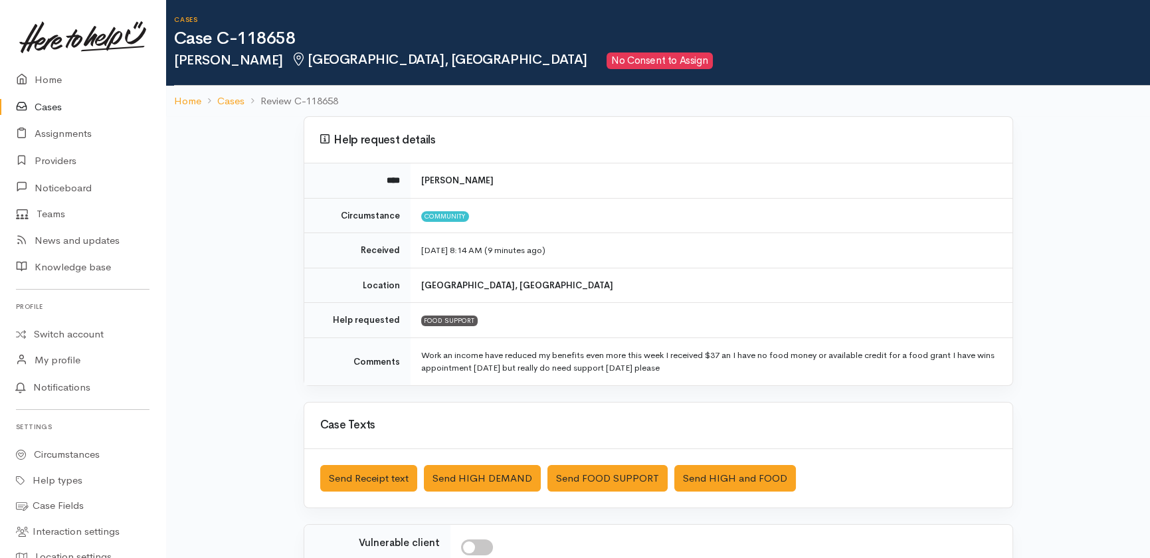
click at [53, 100] on link "Cases" at bounding box center [82, 107] width 165 height 27
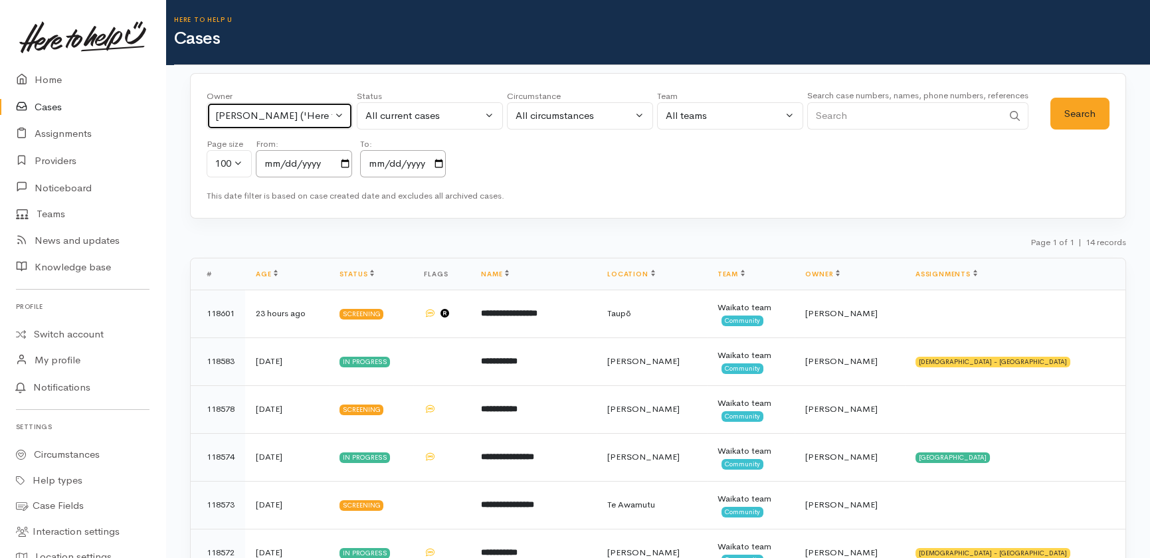
click at [336, 108] on button "[PERSON_NAME] ('Here to help u')" at bounding box center [280, 115] width 146 height 27
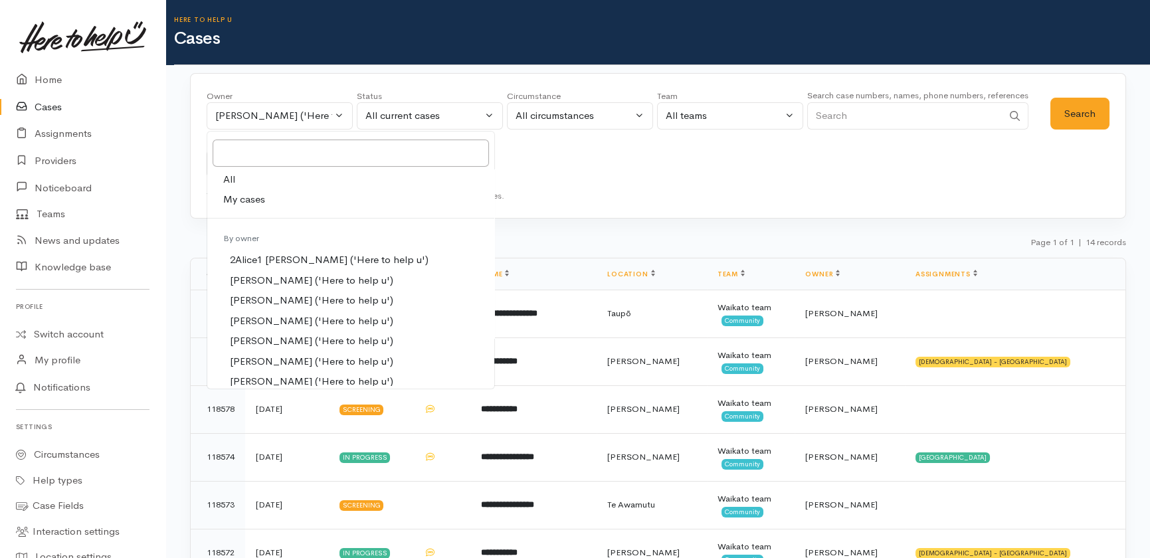
click at [230, 172] on span "All" at bounding box center [229, 179] width 12 height 15
select select "-1"
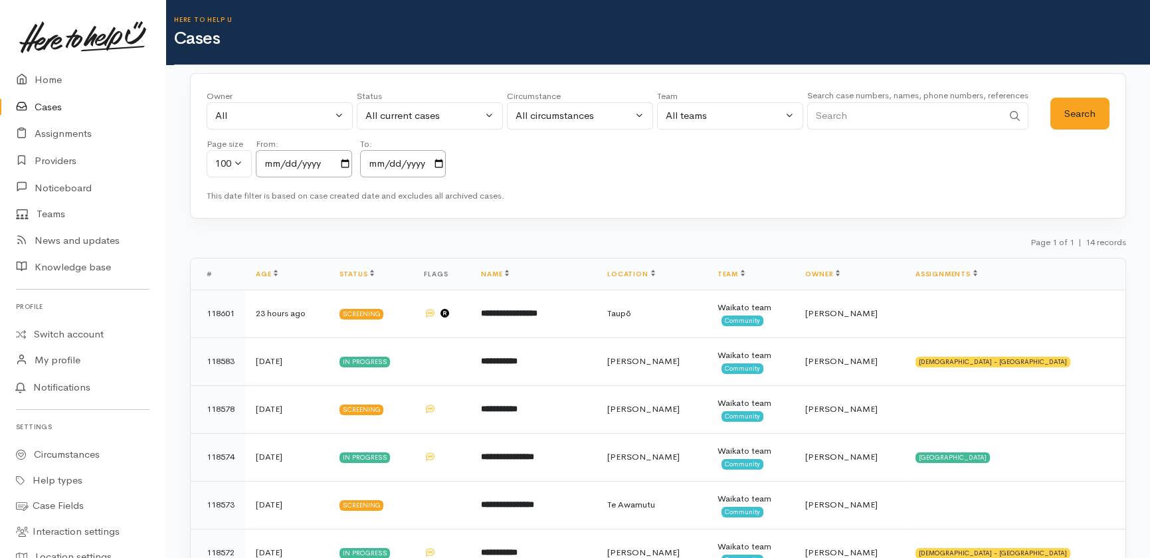
click at [877, 113] on input "Search" at bounding box center [904, 115] width 195 height 27
click at [41, 109] on link "Cases" at bounding box center [82, 107] width 165 height 27
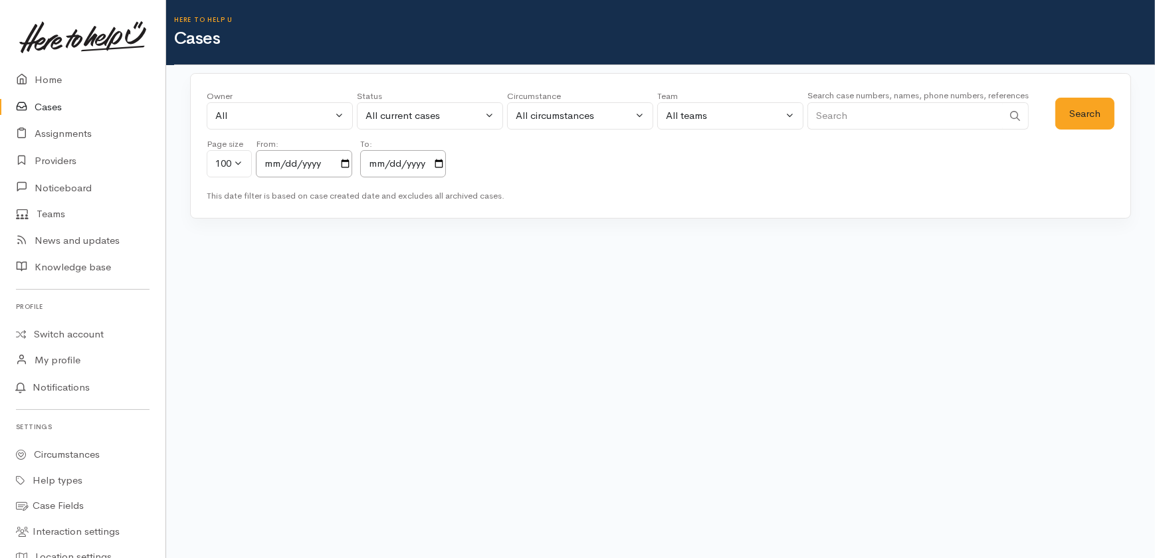
drag, startPoint x: 871, startPoint y: 108, endPoint x: 897, endPoint y: 118, distance: 27.5
click at [871, 108] on input "Search" at bounding box center [904, 115] width 195 height 27
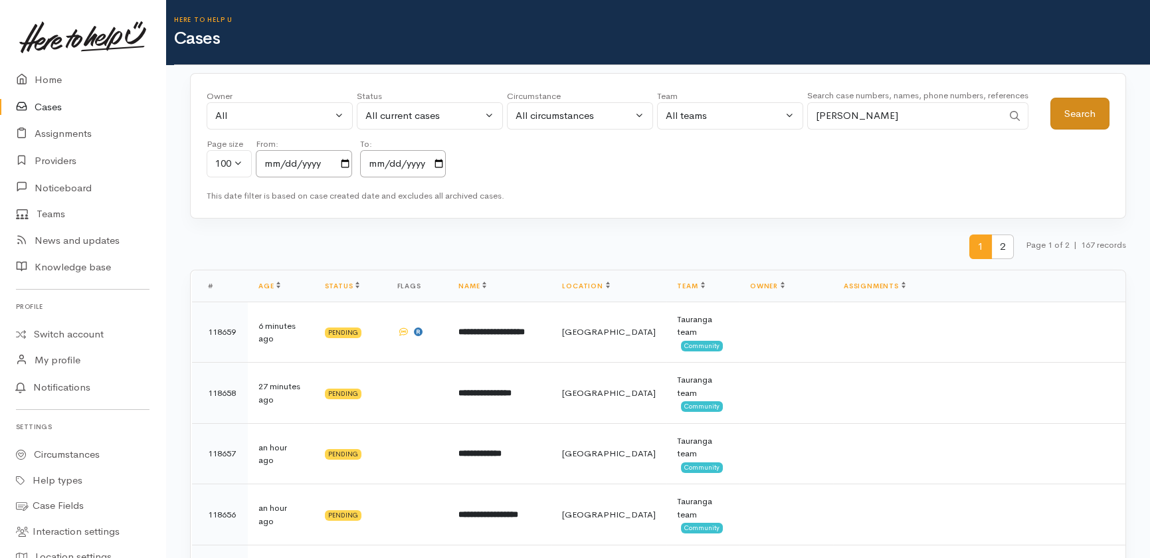
type input "roderick"
click at [1086, 113] on button "Search" at bounding box center [1079, 114] width 59 height 33
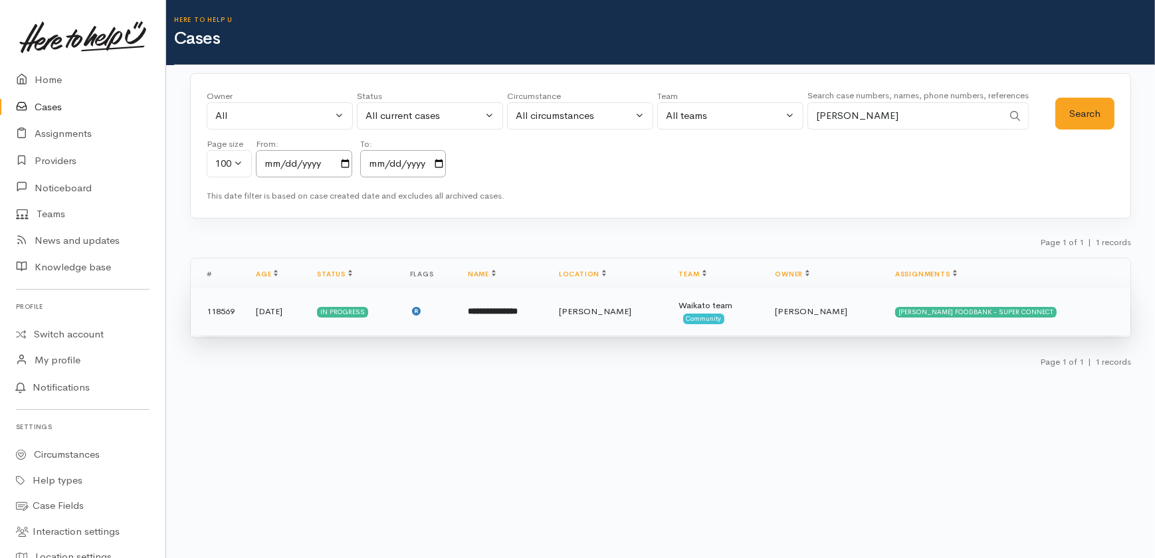
click at [508, 316] on b "**********" at bounding box center [493, 311] width 50 height 9
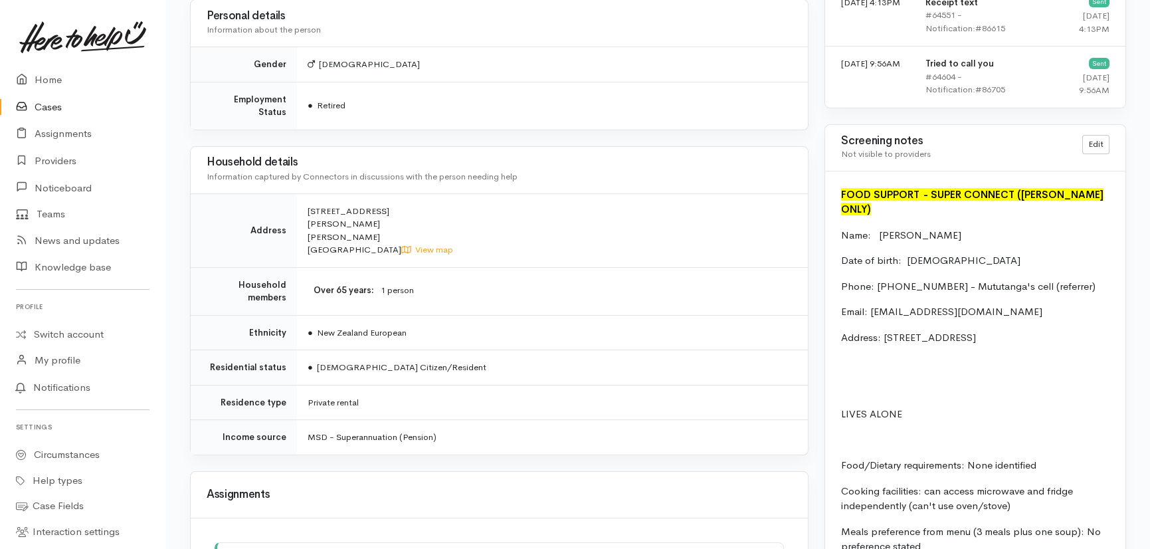
scroll to position [966, 0]
click at [49, 80] on link "Home" at bounding box center [82, 79] width 165 height 27
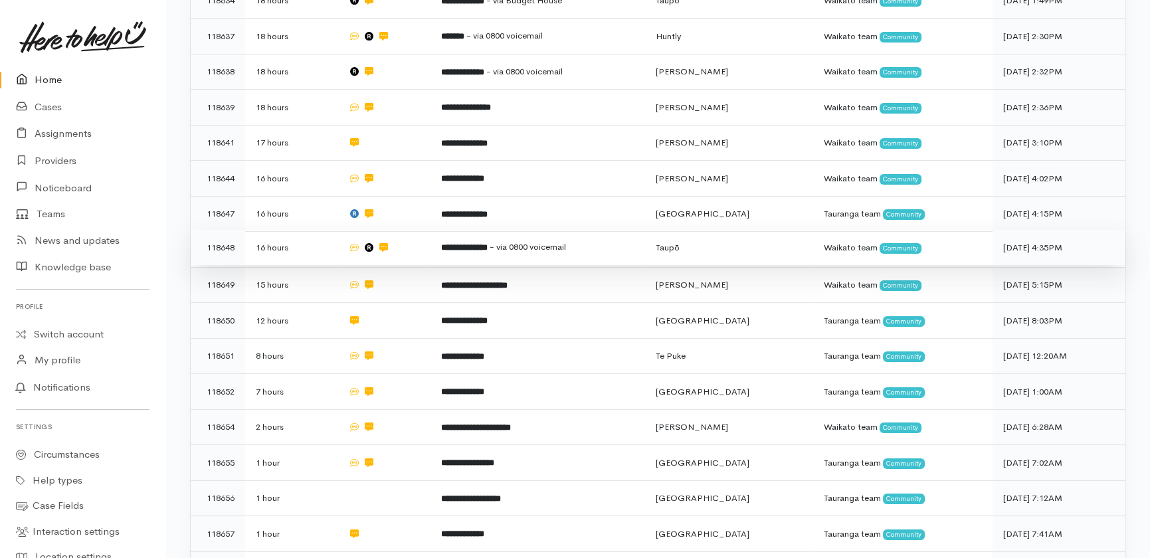
scroll to position [798, 0]
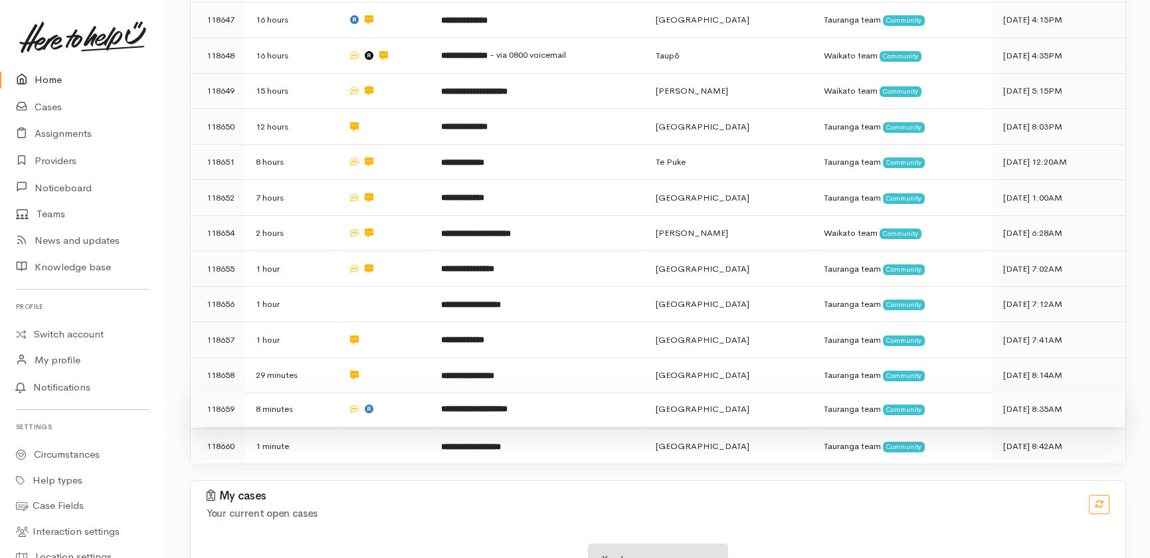
click at [398, 391] on td at bounding box center [383, 409] width 92 height 36
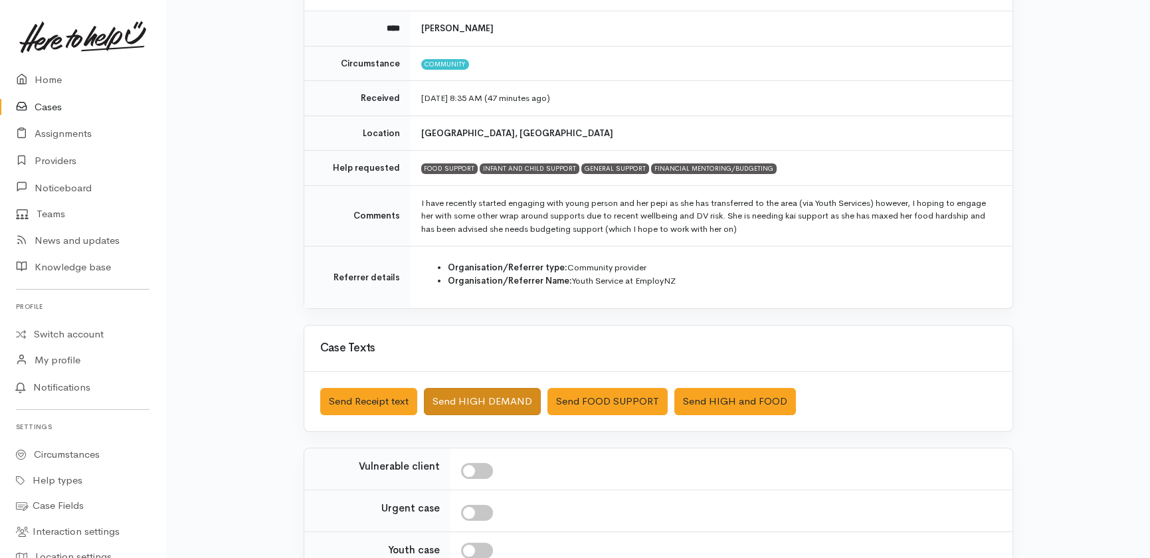
scroll to position [181, 0]
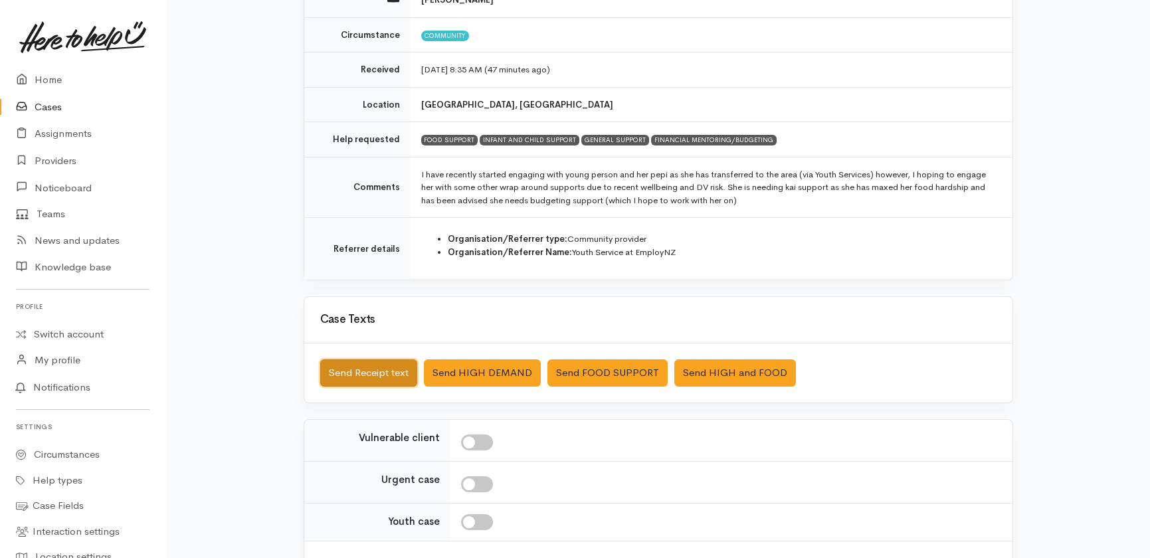
click at [369, 373] on button "Send Receipt text" at bounding box center [368, 372] width 97 height 27
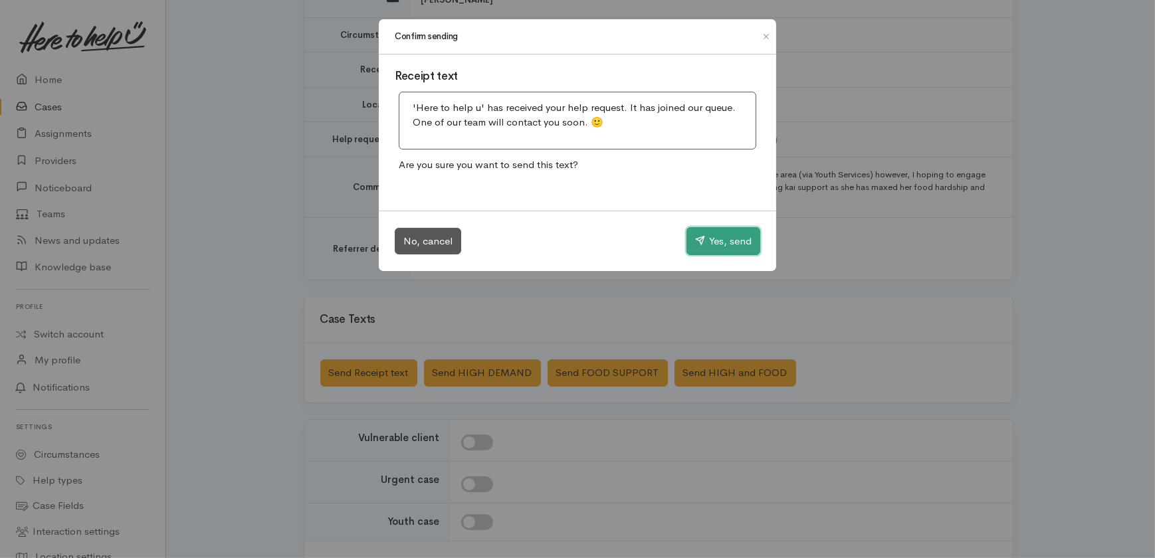
click at [715, 248] on button "Yes, send" at bounding box center [723, 241] width 74 height 28
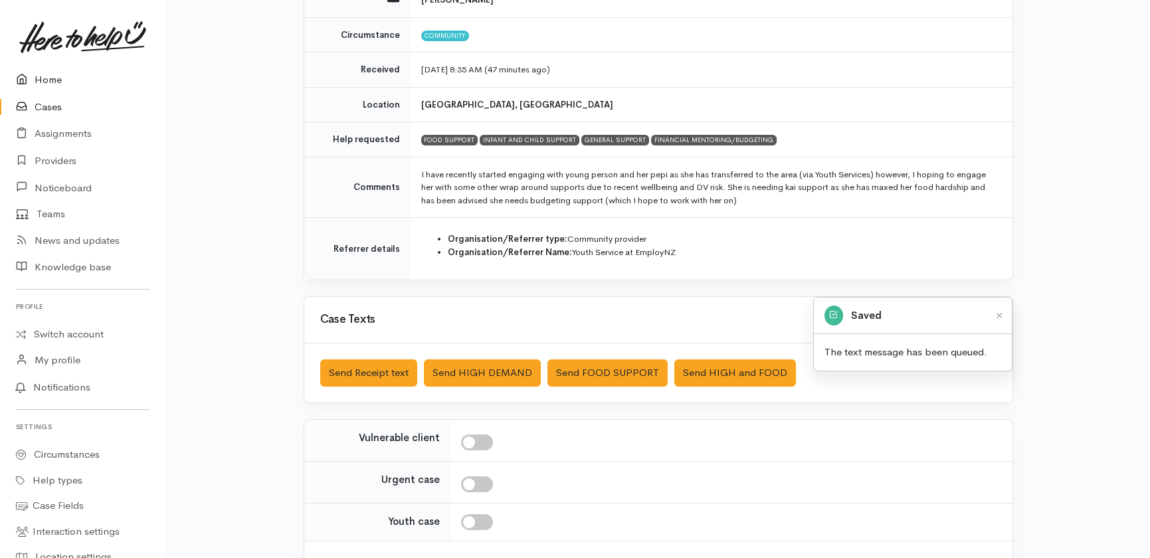
click at [56, 79] on link "Home" at bounding box center [82, 79] width 165 height 27
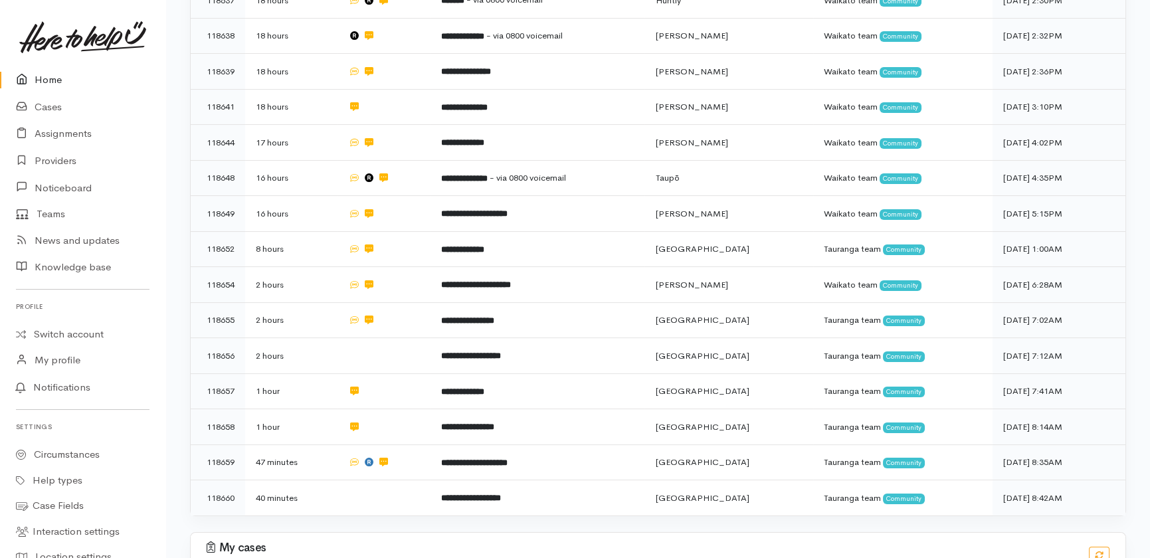
scroll to position [694, 0]
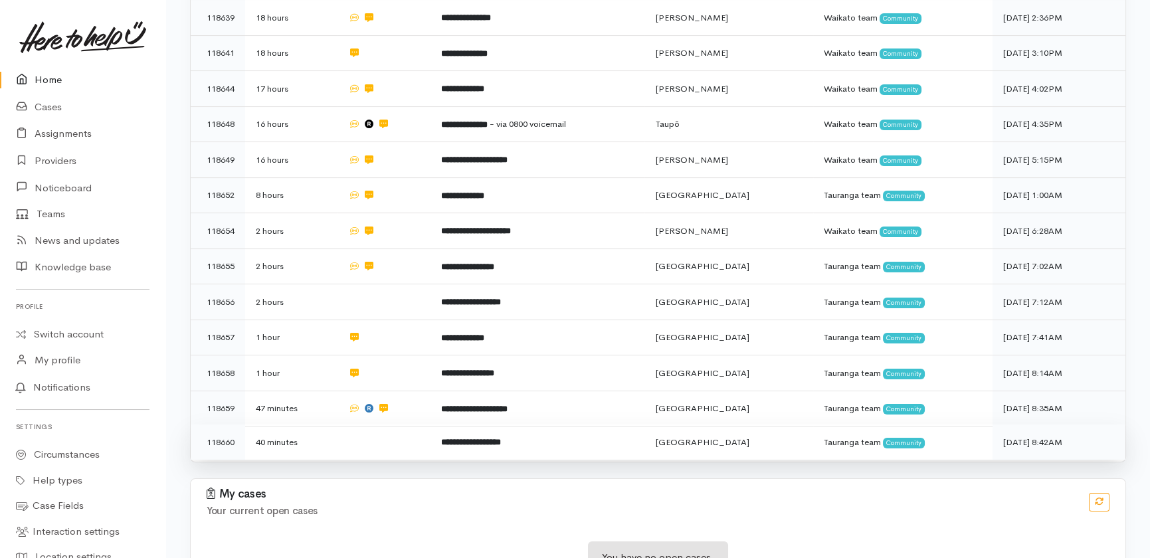
click at [382, 424] on td at bounding box center [383, 441] width 92 height 35
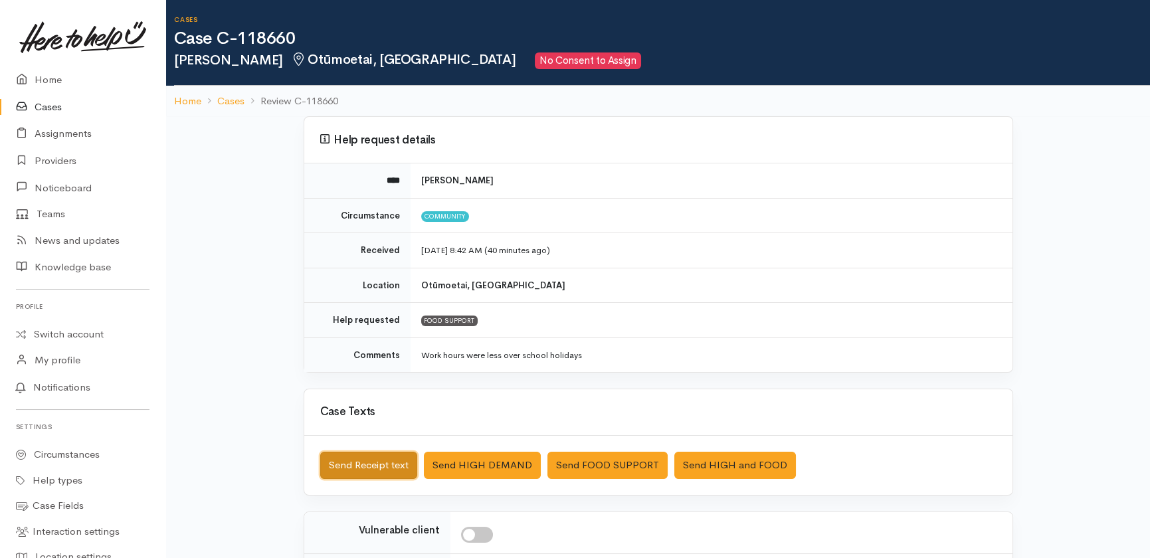
click at [364, 464] on button "Send Receipt text" at bounding box center [368, 465] width 97 height 27
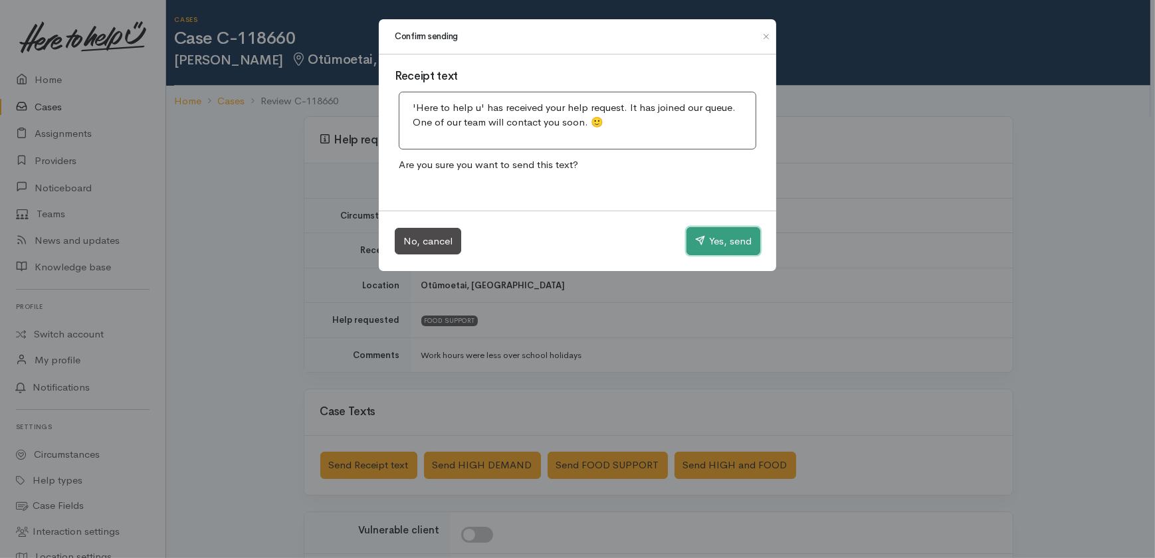
drag, startPoint x: 717, startPoint y: 241, endPoint x: 450, endPoint y: 238, distance: 267.1
click at [717, 241] on button "Yes, send" at bounding box center [723, 241] width 74 height 28
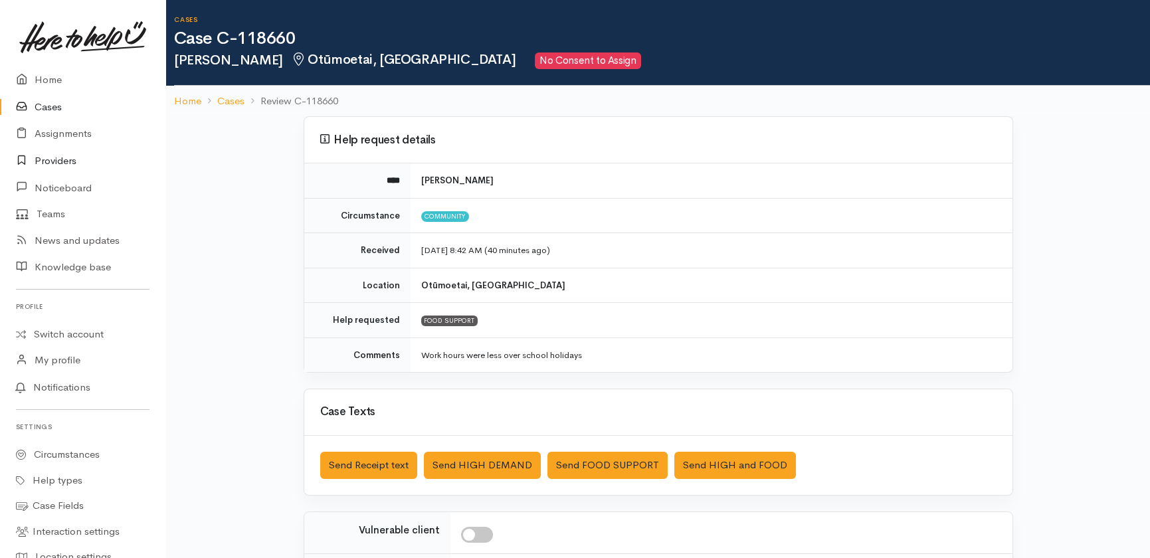
click at [64, 158] on link "Providers" at bounding box center [82, 160] width 165 height 27
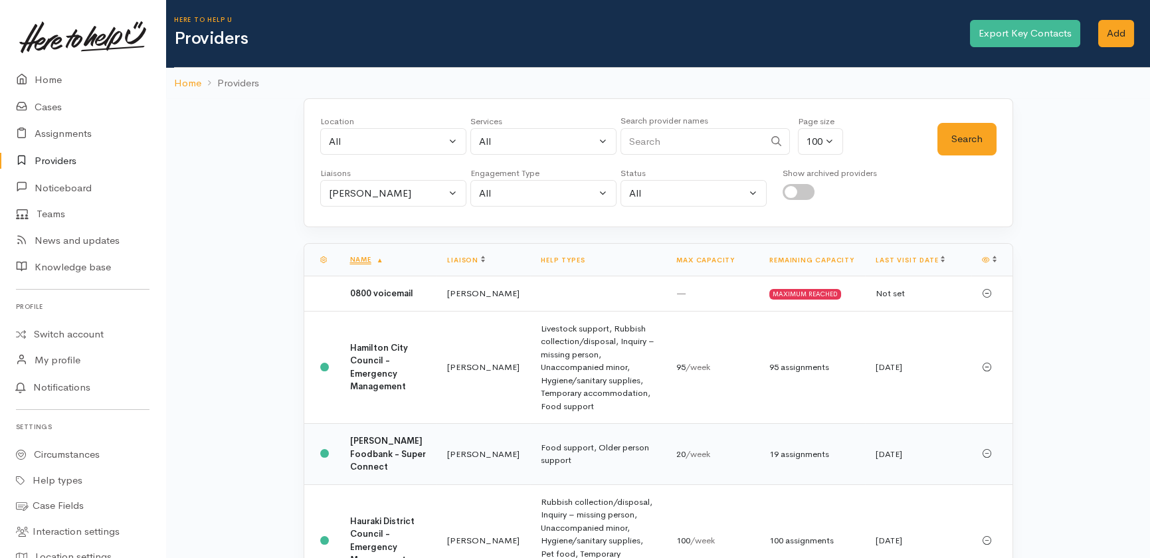
click at [367, 454] on b "Hamilton Foodbank - Super Connect" at bounding box center [388, 453] width 76 height 37
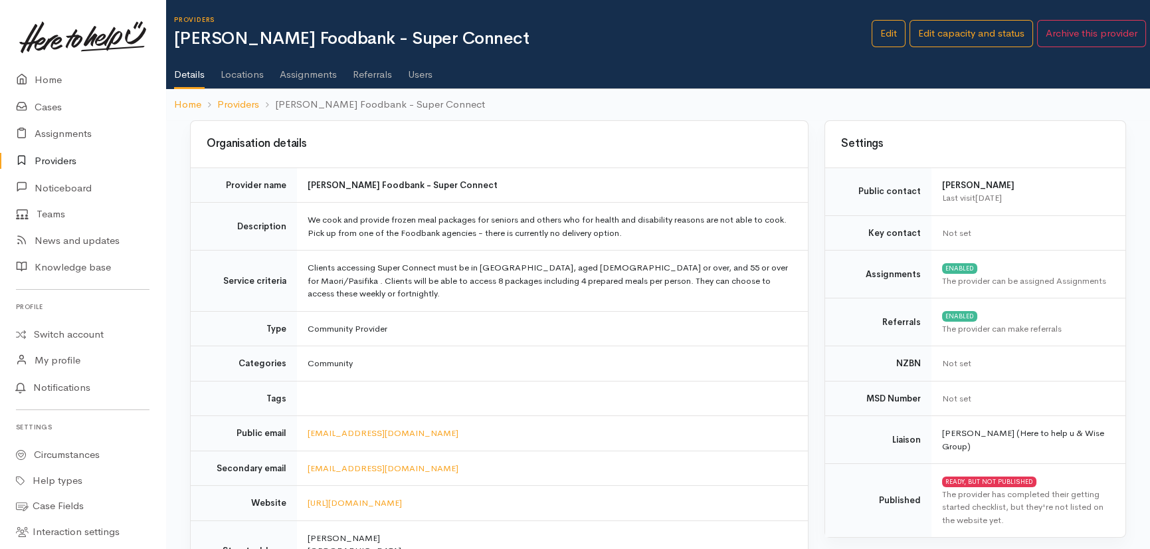
click at [308, 73] on link "Assignments" at bounding box center [308, 69] width 57 height 37
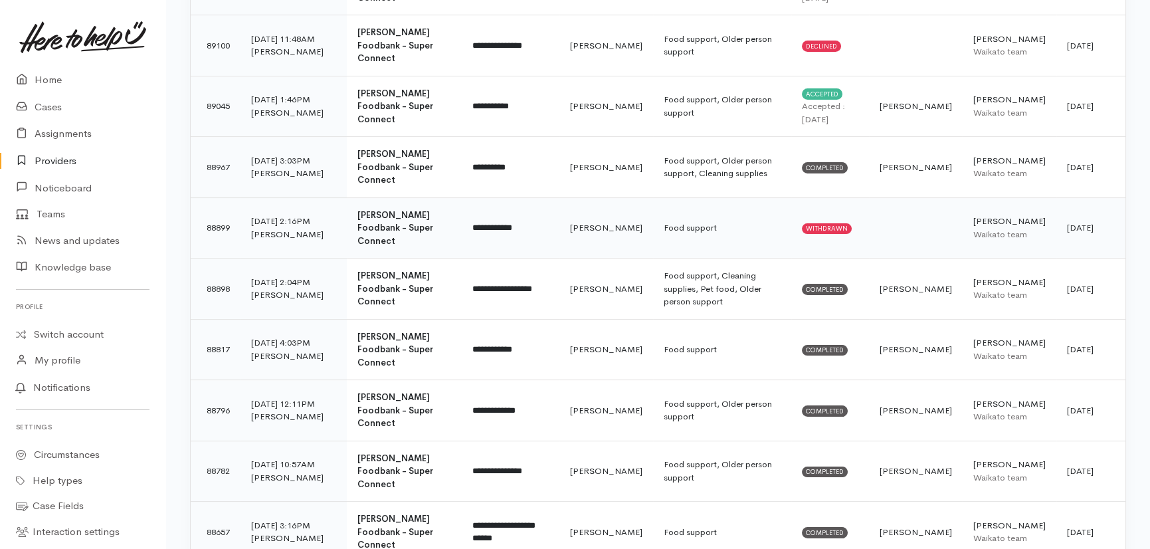
scroll to position [905, 0]
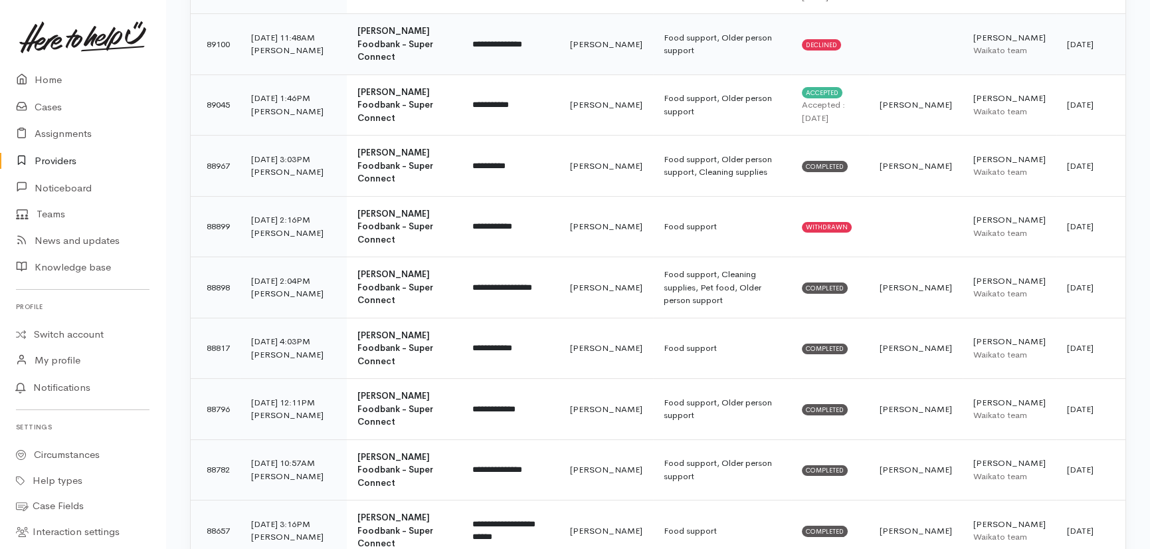
click at [389, 39] on b "[PERSON_NAME] Foodbank - Super Connect" at bounding box center [395, 43] width 76 height 37
click at [378, 208] on b "[PERSON_NAME] Foodbank - Super Connect" at bounding box center [395, 226] width 76 height 37
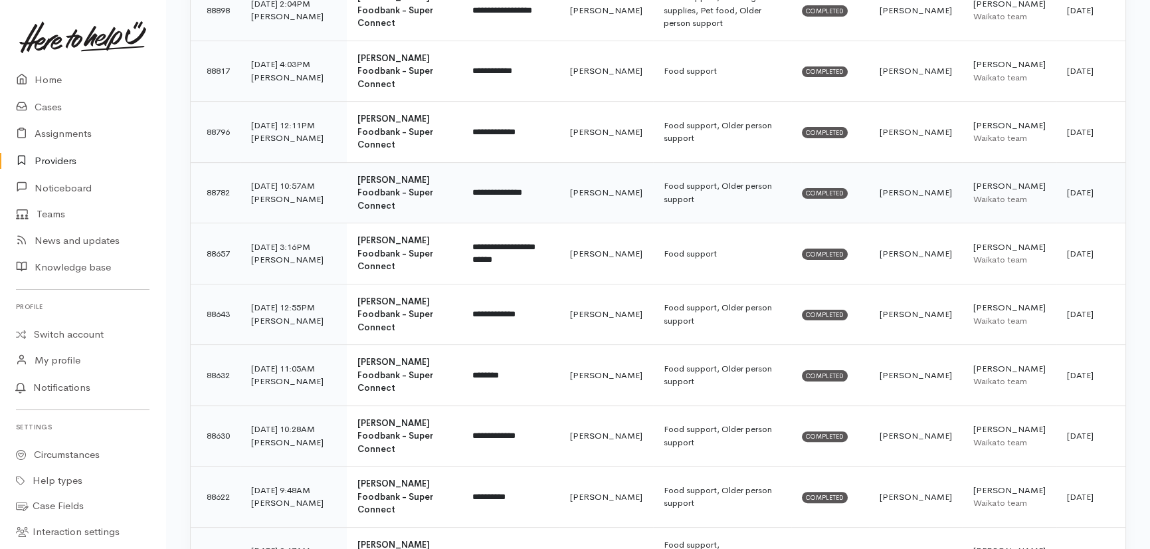
scroll to position [1208, 0]
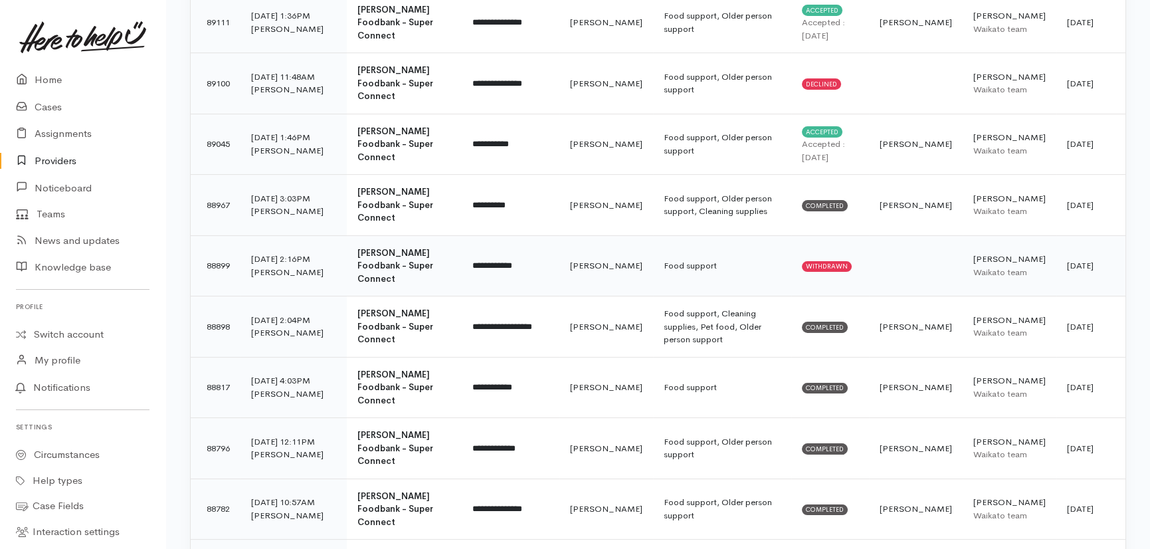
scroll to position [845, 0]
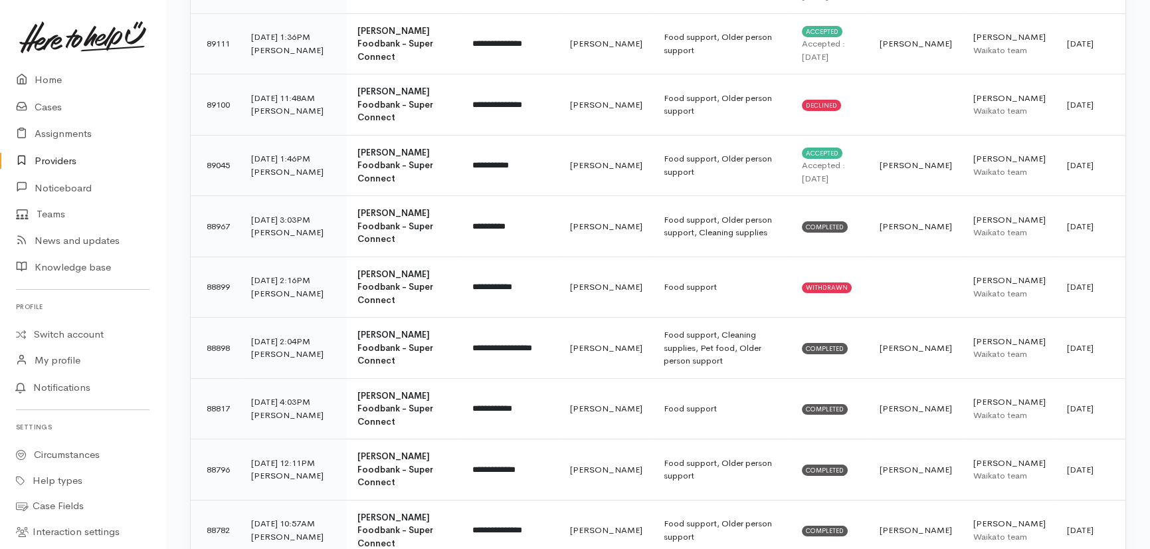
click at [31, 64] on link at bounding box center [83, 37] width 134 height 58
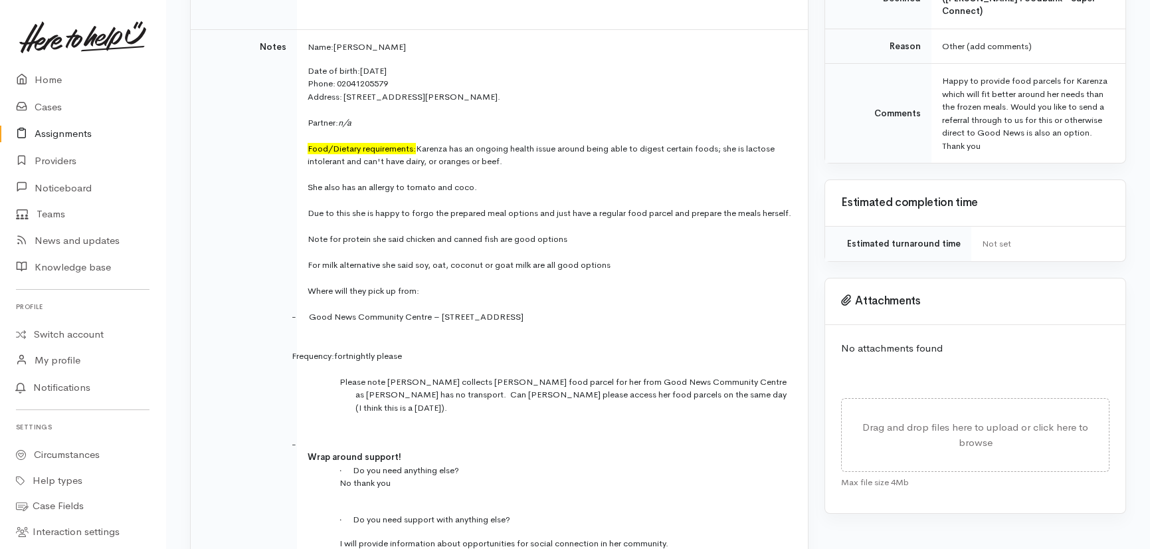
scroll to position [309, 0]
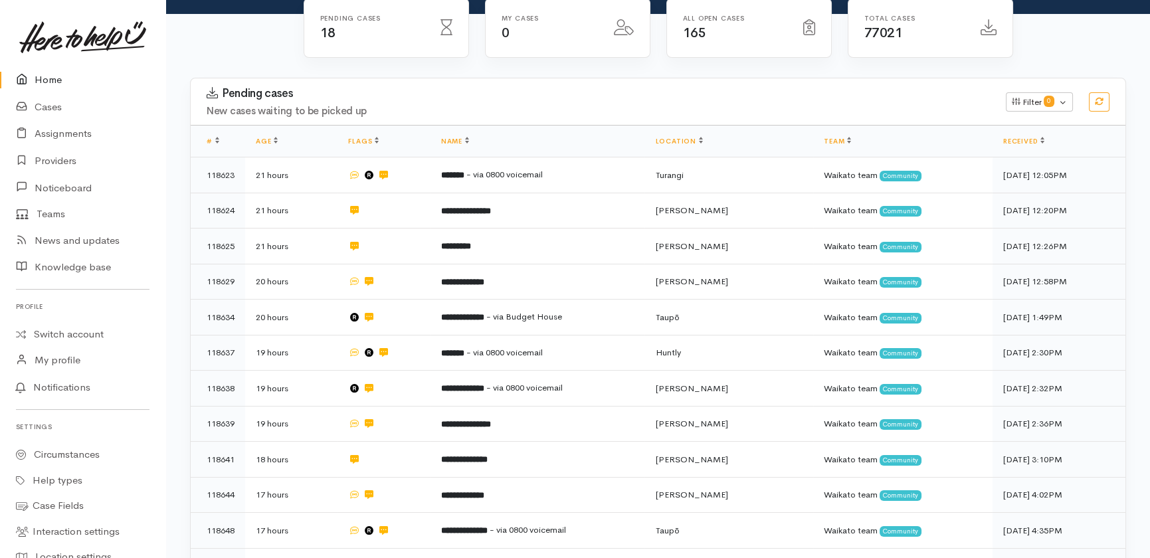
scroll to position [519, 0]
